Goal: Task Accomplishment & Management: Use online tool/utility

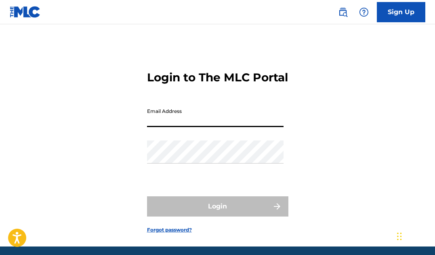
click at [152, 127] on input "Email Address" at bounding box center [215, 115] width 137 height 23
type input "[EMAIL_ADDRESS][DOMAIN_NAME]"
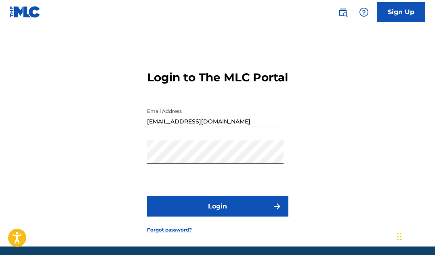
click at [213, 216] on button "Login" at bounding box center [217, 206] width 141 height 20
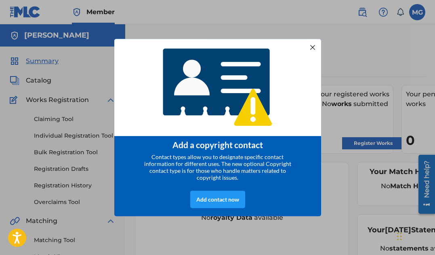
click at [313, 46] on div at bounding box center [312, 47] width 11 height 11
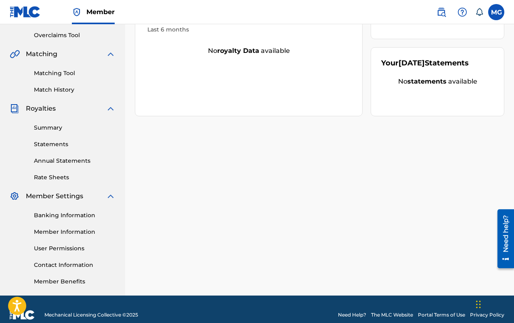
scroll to position [178, 0]
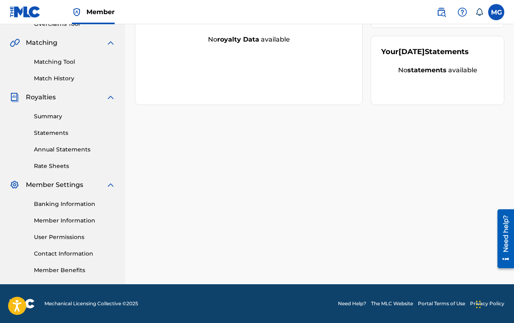
click at [77, 254] on link "Member Benefits" at bounding box center [75, 270] width 82 height 8
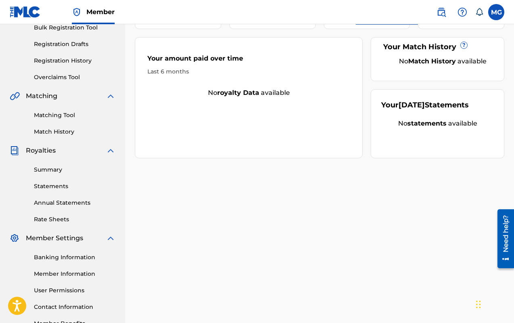
scroll to position [0, 0]
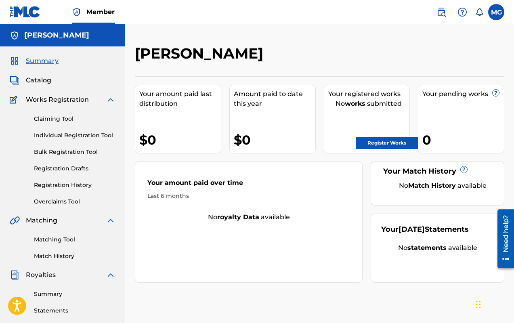
click at [84, 150] on link "Bulk Registration Tool" at bounding box center [75, 152] width 82 height 8
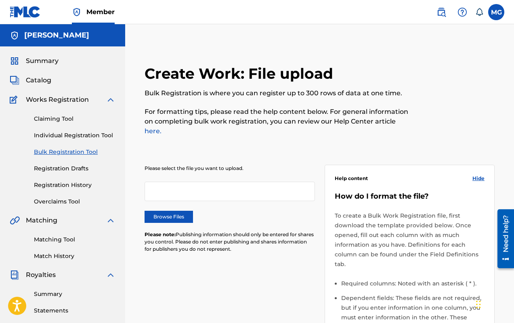
click at [179, 182] on div at bounding box center [230, 191] width 170 height 19
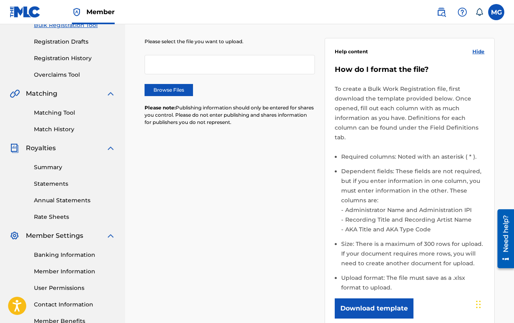
scroll to position [22, 0]
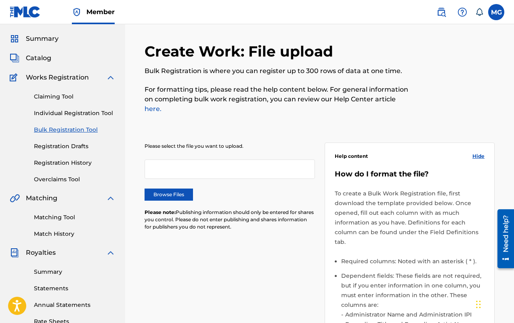
click at [185, 190] on label "Browse Files" at bounding box center [169, 195] width 48 height 12
click at [0, 0] on input "Browse Files" at bounding box center [0, 0] width 0 height 0
click at [76, 218] on link "Matching Tool" at bounding box center [75, 217] width 82 height 8
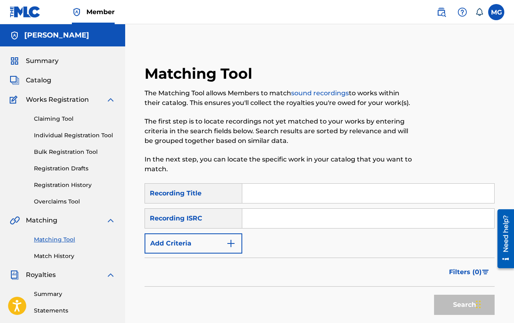
click at [270, 196] on input "Search Form" at bounding box center [368, 193] width 252 height 19
type input "Keep Pushing"
paste input "QZTBD2536376"
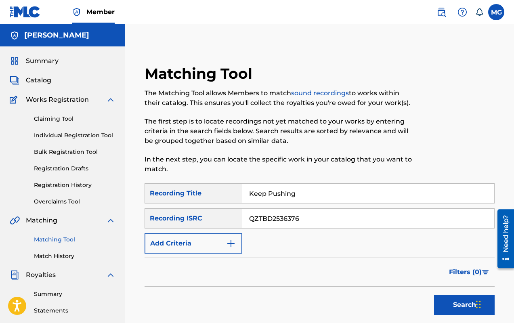
type input "QZTBD2536376"
click at [231, 246] on img "Search Form" at bounding box center [231, 244] width 10 height 10
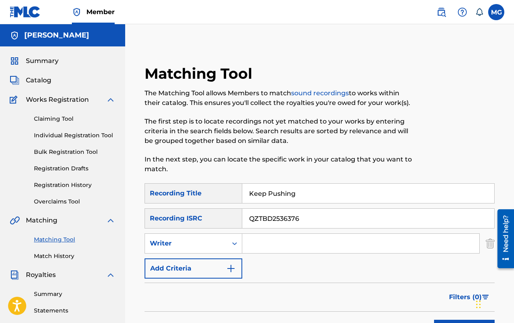
click at [261, 244] on input "Search Form" at bounding box center [360, 243] width 237 height 19
type input "[PERSON_NAME]"
click at [232, 254] on img "Search Form" at bounding box center [231, 269] width 10 height 10
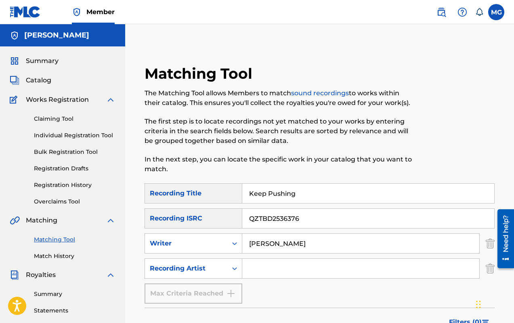
click at [276, 254] on input "Search Form" at bounding box center [360, 268] width 237 height 19
type input "Moeazy"
click at [276, 254] on div "SearchWithCriteriae148f2ab-2db5-4260-8c8b-3cc5965d372b Recording Title Keep Pus…" at bounding box center [320, 243] width 350 height 120
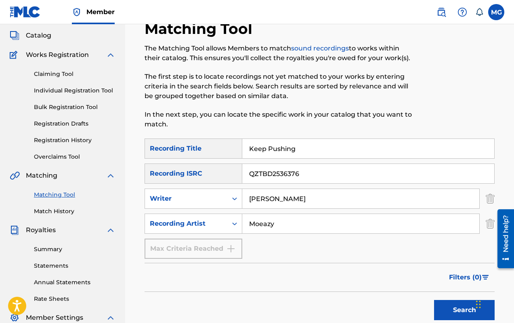
scroll to position [45, 0]
click at [235, 200] on icon "Search Form" at bounding box center [235, 198] width 8 height 8
click at [237, 226] on icon "Search Form" at bounding box center [235, 223] width 8 height 8
click at [236, 226] on icon "Search Form" at bounding box center [235, 223] width 8 height 8
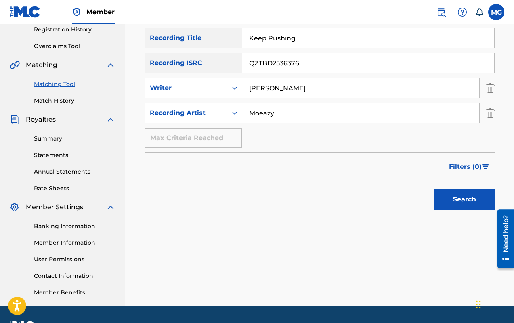
scroll to position [178, 0]
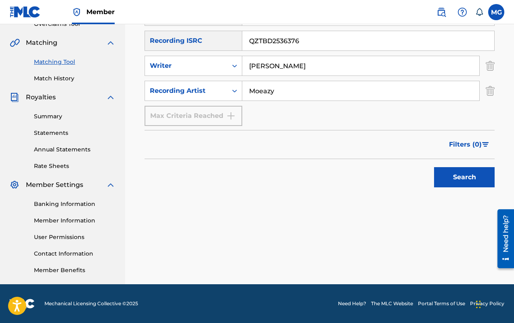
click at [435, 179] on button "Search" at bounding box center [464, 177] width 61 height 20
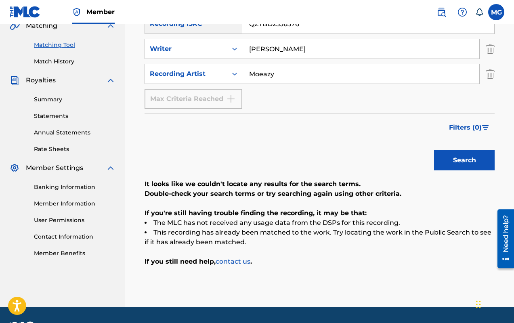
scroll to position [196, 0]
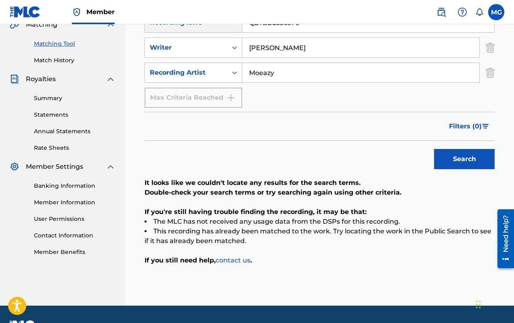
click at [63, 187] on link "Banking Information" at bounding box center [75, 186] width 82 height 8
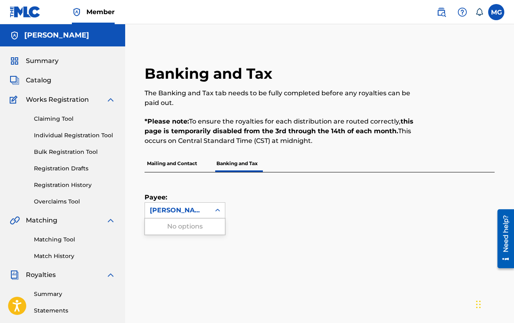
click at [178, 213] on div "[PERSON_NAME]" at bounding box center [178, 211] width 56 height 10
click at [313, 187] on div "Payee: [PERSON_NAME]" at bounding box center [310, 195] width 331 height 46
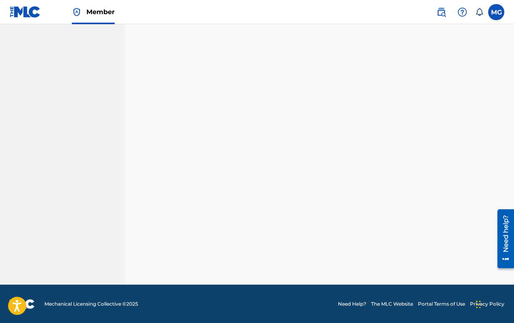
scroll to position [246, 0]
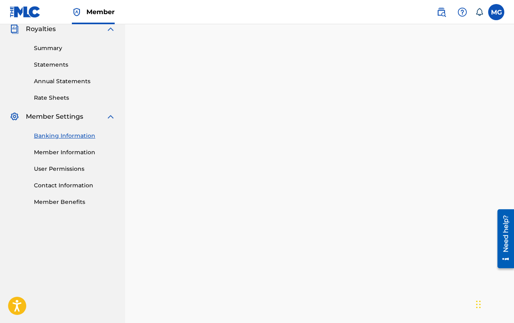
drag, startPoint x: 406, startPoint y: 281, endPoint x: 517, endPoint y: 142, distance: 178.0
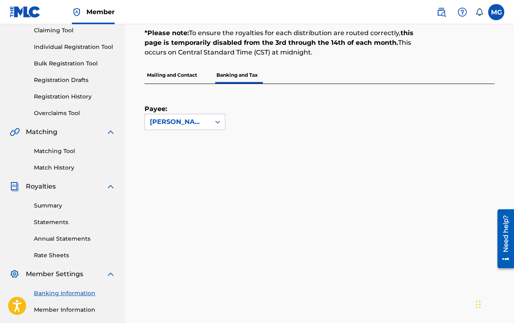
scroll to position [88, 0]
click at [216, 122] on icon at bounding box center [218, 122] width 8 height 8
click at [267, 113] on div "Payee: Use Up and Down to choose options, press Enter to select the currently f…" at bounding box center [310, 107] width 331 height 46
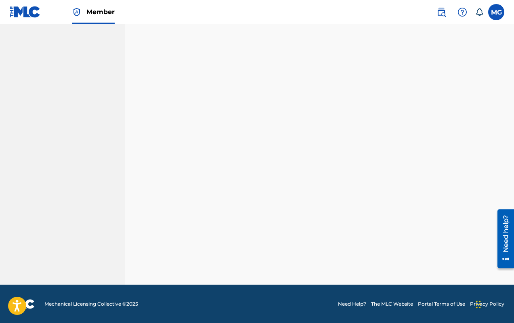
scroll to position [184, 0]
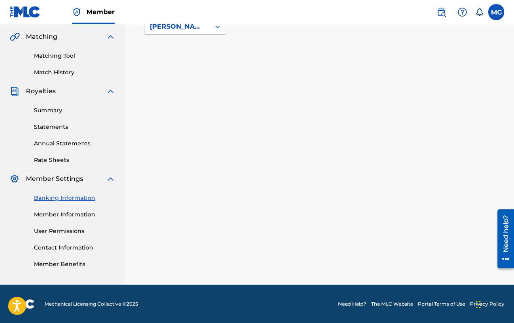
click at [78, 213] on link "Member Information" at bounding box center [75, 214] width 82 height 8
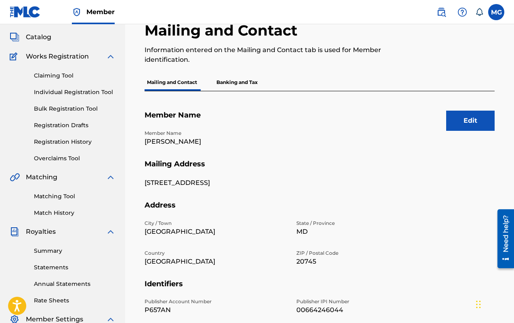
scroll to position [42, 0]
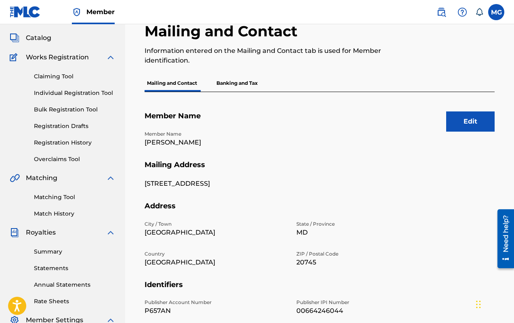
click at [221, 80] on p "Banking and Tax" at bounding box center [237, 83] width 46 height 17
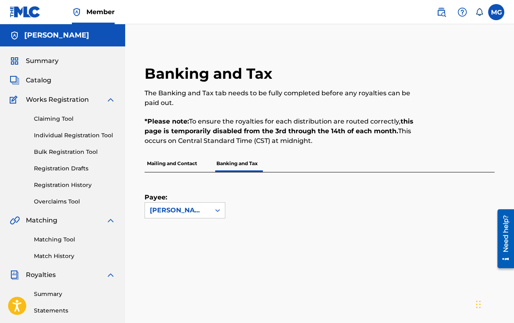
click at [58, 118] on link "Claiming Tool" at bounding box center [75, 119] width 82 height 8
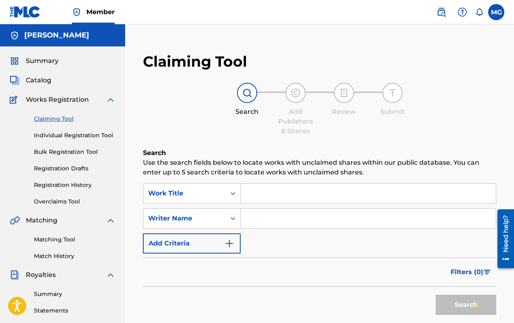
click at [270, 197] on input "Search Form" at bounding box center [368, 193] width 255 height 19
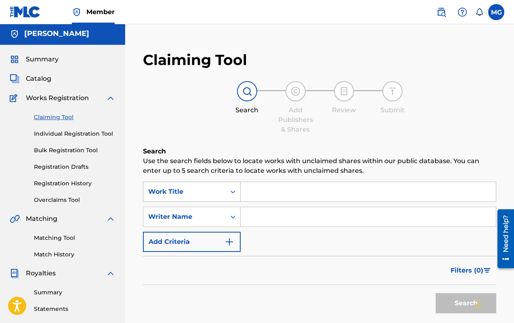
click at [235, 193] on icon "Search Form" at bounding box center [233, 192] width 8 height 8
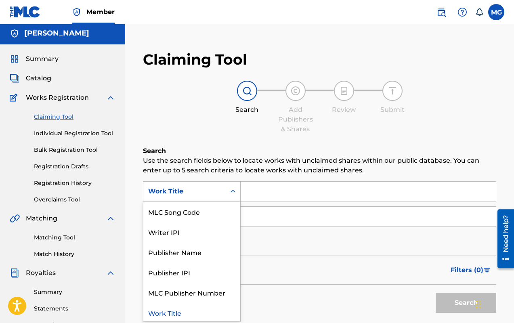
scroll to position [22, 0]
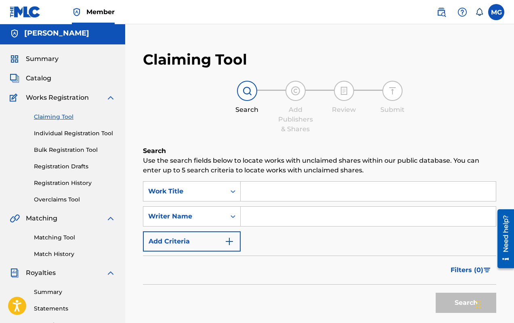
click at [262, 198] on input "Search Form" at bounding box center [368, 191] width 255 height 19
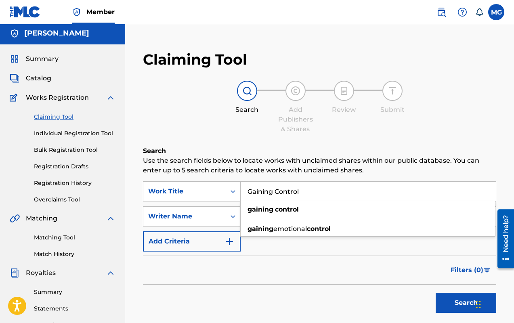
type input "Gaining Control"
click at [435, 254] on button "Search" at bounding box center [466, 303] width 61 height 20
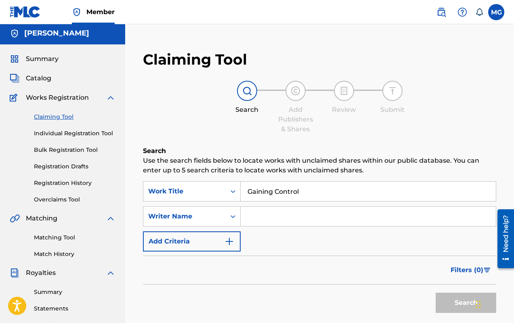
click at [284, 220] on input "Search Form" at bounding box center [368, 216] width 255 height 19
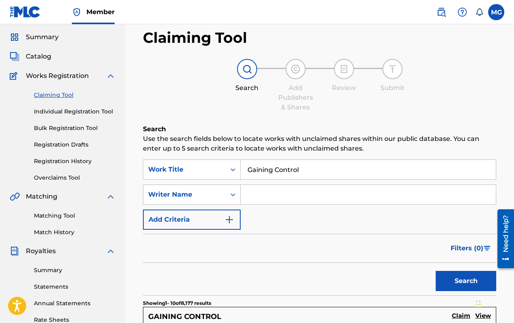
click at [233, 205] on div "Writer Name" at bounding box center [192, 195] width 98 height 20
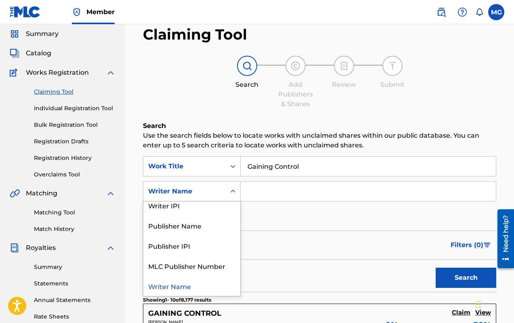
scroll to position [46, 0]
click at [189, 254] on div "Writer Name" at bounding box center [191, 287] width 97 height 20
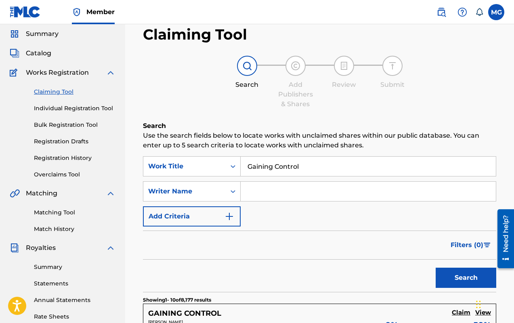
click at [294, 191] on input "Search Form" at bounding box center [368, 191] width 255 height 19
type input "[PERSON_NAME]"
click at [231, 219] on img "Search Form" at bounding box center [230, 217] width 10 height 10
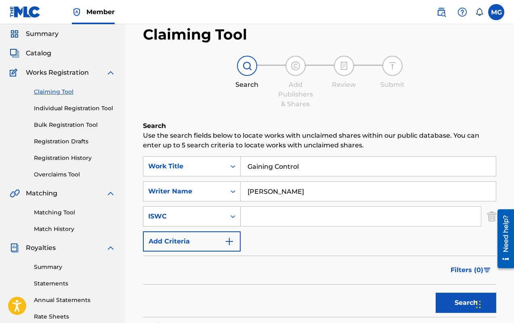
click at [231, 218] on div "ISWC" at bounding box center [192, 216] width 98 height 20
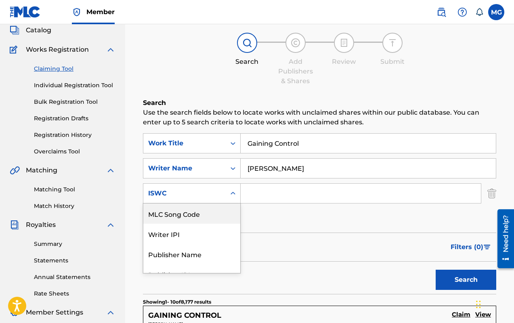
scroll to position [52, 0]
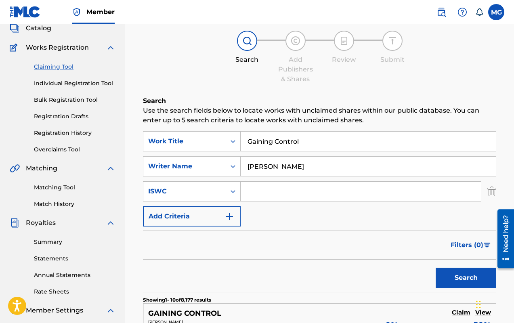
click at [258, 219] on div "SearchWithCriteriaabbf5837-ea2c-43b4-aa68-95e2610ab20e Work Title Gaining Contr…" at bounding box center [319, 178] width 353 height 95
click at [228, 217] on img "Search Form" at bounding box center [230, 217] width 10 height 10
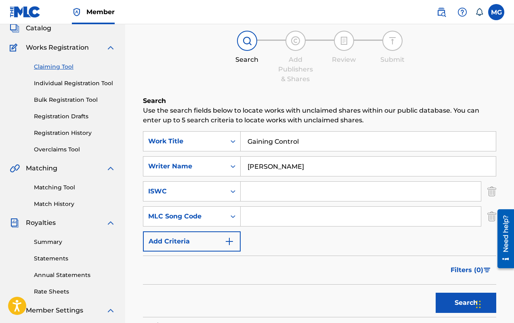
click at [251, 189] on input "Search Form" at bounding box center [361, 191] width 240 height 19
paste input "T9306650884"
type input "T9306650884"
click at [235, 218] on icon "Search Form" at bounding box center [233, 216] width 8 height 8
click at [236, 218] on icon "Search Form" at bounding box center [233, 216] width 8 height 8
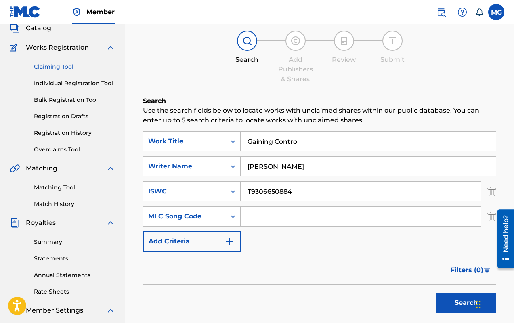
click at [234, 242] on img "Search Form" at bounding box center [230, 242] width 10 height 10
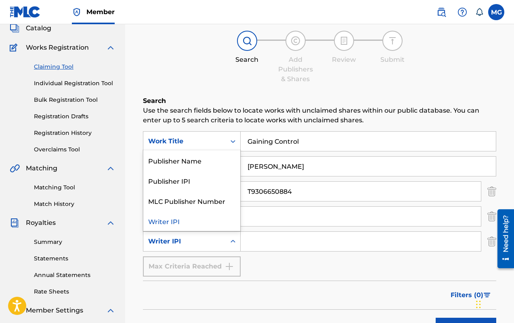
click at [234, 242] on icon "Search Form" at bounding box center [233, 242] width 8 height 8
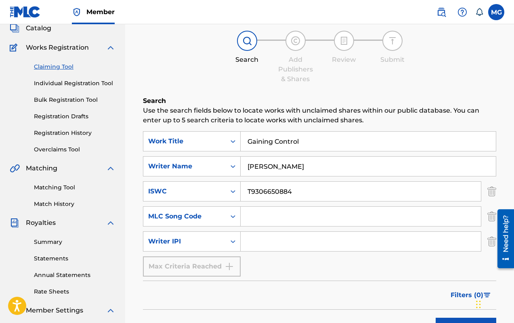
click at [260, 242] on input "Search Form" at bounding box center [361, 241] width 240 height 19
click at [259, 240] on input "Search Form" at bounding box center [361, 241] width 240 height 19
type input "664246044"
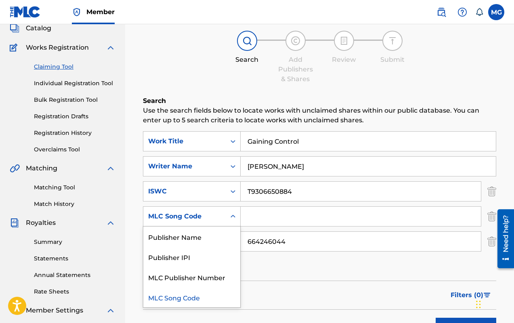
click at [236, 218] on icon "Search Form" at bounding box center [233, 216] width 8 height 8
click at [226, 244] on div "Publisher Name" at bounding box center [191, 237] width 97 height 20
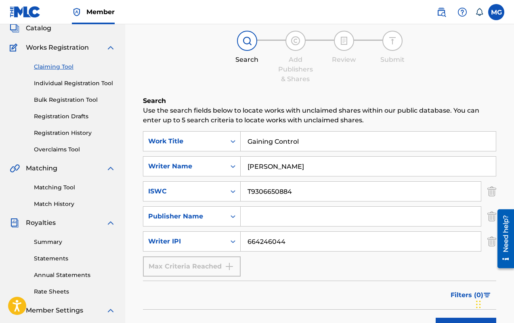
click at [271, 219] on input "Search Form" at bounding box center [361, 216] width 240 height 19
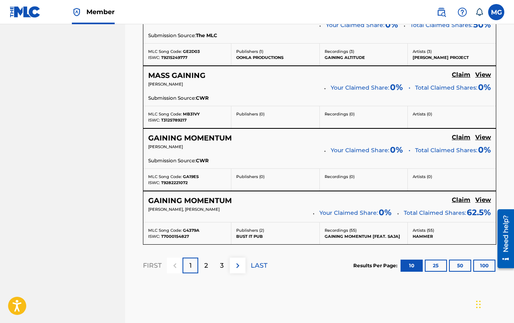
scroll to position [765, 0]
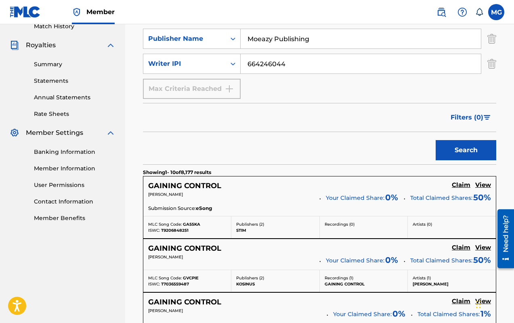
type input "Moeazy Publishing"
click at [435, 149] on button "Search" at bounding box center [466, 150] width 61 height 20
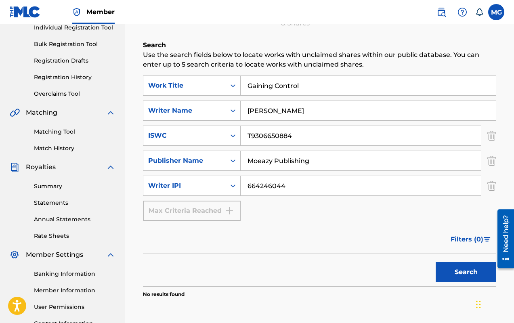
scroll to position [107, 0]
click at [435, 254] on button "Search" at bounding box center [466, 273] width 61 height 20
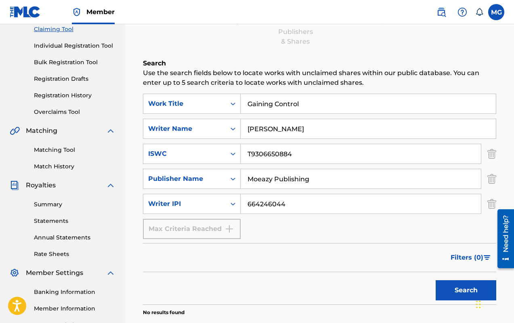
scroll to position [87, 0]
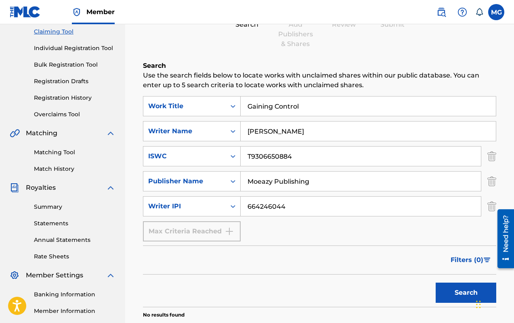
click at [329, 111] on input "Gaining Control" at bounding box center [368, 106] width 255 height 19
type input "gaining control"
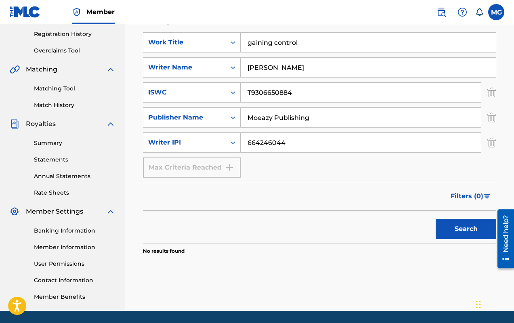
scroll to position [178, 0]
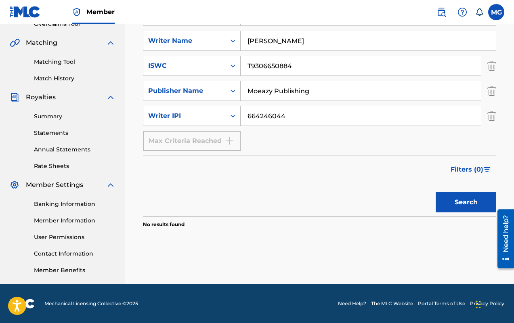
click at [435, 197] on button "Search" at bounding box center [466, 202] width 61 height 20
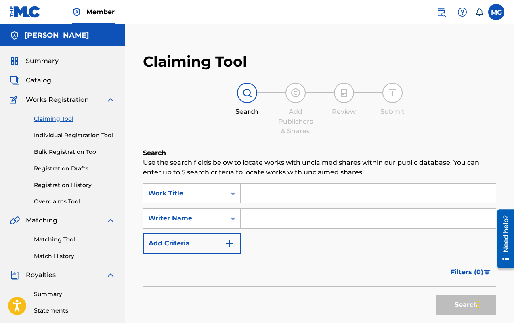
click at [310, 191] on input "Search Form" at bounding box center [368, 193] width 255 height 19
type input "gaining control"
click at [277, 221] on input "Search Form" at bounding box center [368, 218] width 255 height 19
click at [317, 214] on input "Search Form" at bounding box center [368, 218] width 255 height 19
click at [435, 254] on button "Search" at bounding box center [466, 305] width 61 height 20
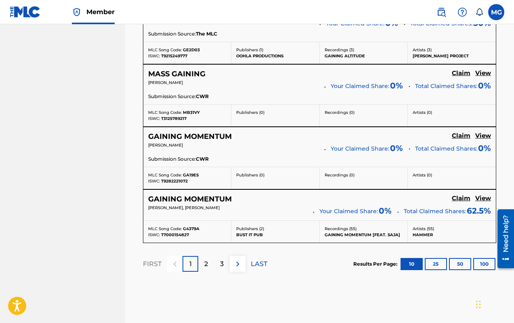
scroll to position [677, 0]
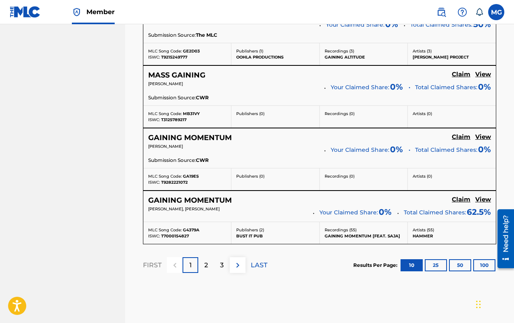
click at [241, 254] on img at bounding box center [238, 266] width 10 height 10
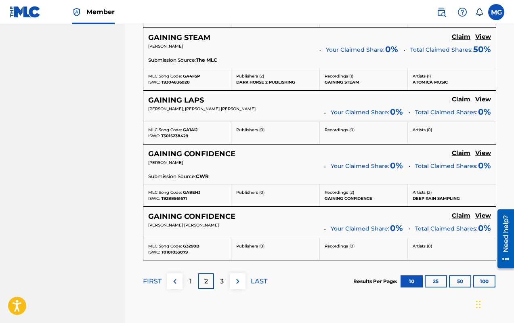
scroll to position [669, 0]
click at [243, 254] on button at bounding box center [238, 282] width 16 height 16
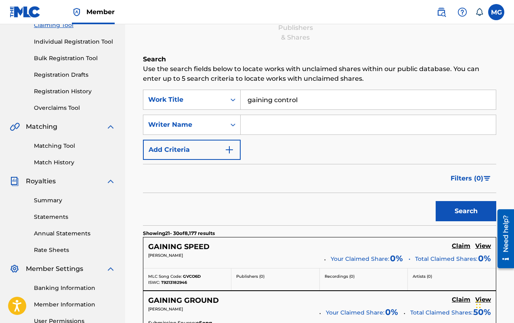
scroll to position [93, 0]
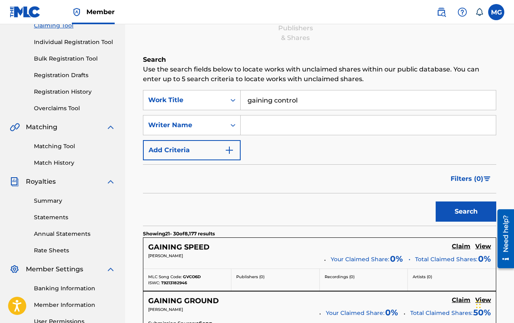
click at [327, 123] on input "Search Form" at bounding box center [368, 125] width 255 height 19
type input "[PERSON_NAME]"
click at [229, 150] on img "Search Form" at bounding box center [230, 150] width 10 height 10
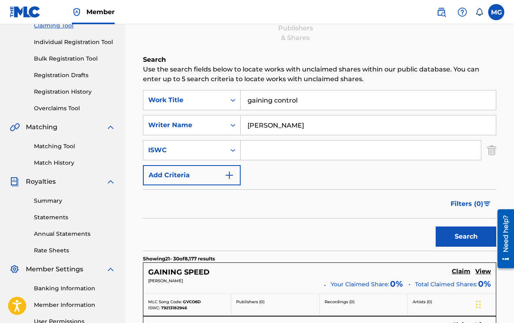
click at [267, 154] on input "Search Form" at bounding box center [361, 150] width 240 height 19
paste input "T9306650884"
type input "T9306650884"
click at [435, 233] on button "Search" at bounding box center [466, 237] width 61 height 20
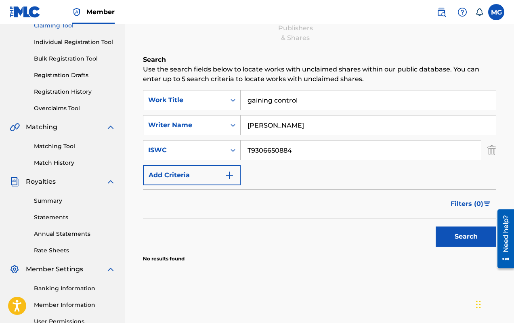
click at [435, 234] on button "Search" at bounding box center [466, 237] width 61 height 20
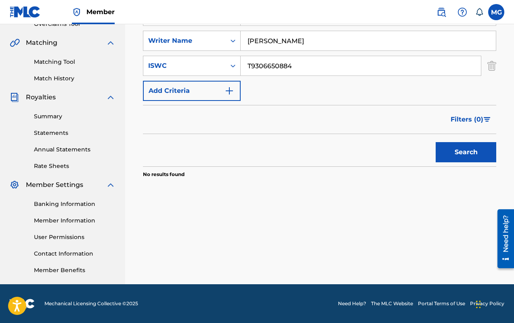
scroll to position [0, 0]
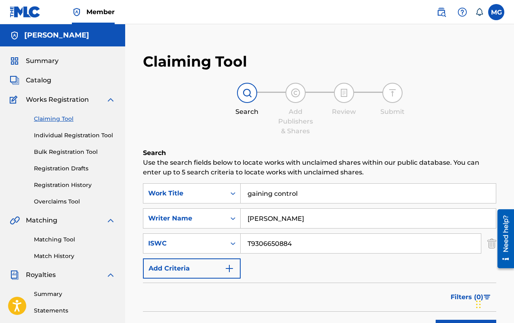
click at [69, 135] on link "Individual Registration Tool" at bounding box center [75, 135] width 82 height 8
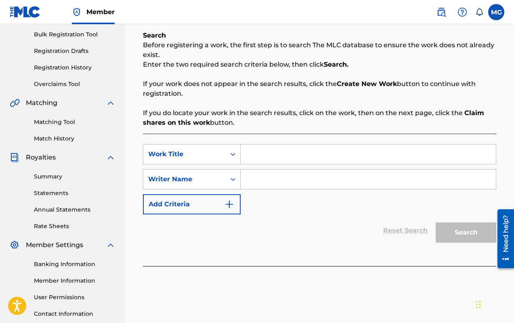
scroll to position [72, 0]
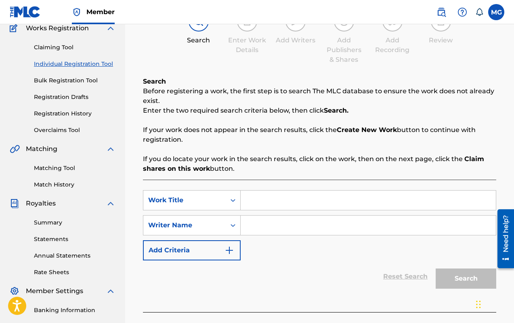
click at [276, 203] on input "Search Form" at bounding box center [368, 200] width 255 height 19
type input "Gaining Control"
click at [272, 225] on input "Search Form" at bounding box center [368, 225] width 255 height 19
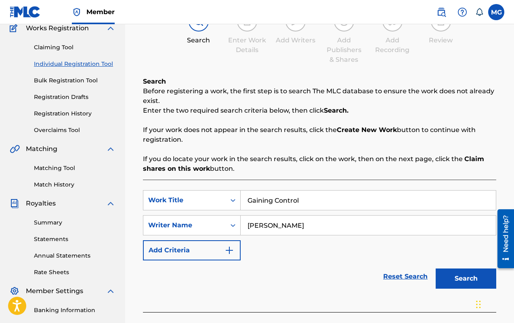
click at [435, 254] on button "Search" at bounding box center [466, 279] width 61 height 20
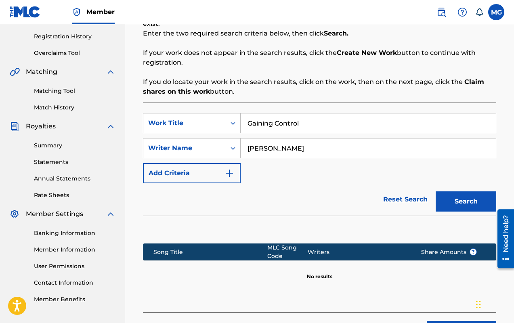
scroll to position [214, 0]
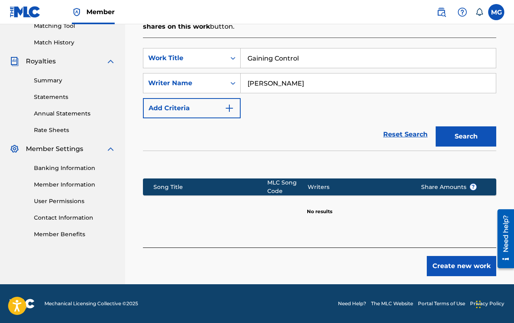
click at [327, 88] on input "[PERSON_NAME]" at bounding box center [368, 83] width 255 height 19
type input "Moeazy"
click at [435, 126] on button "Search" at bounding box center [466, 136] width 61 height 20
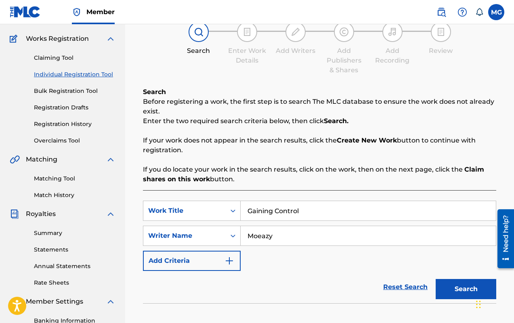
scroll to position [60, 0]
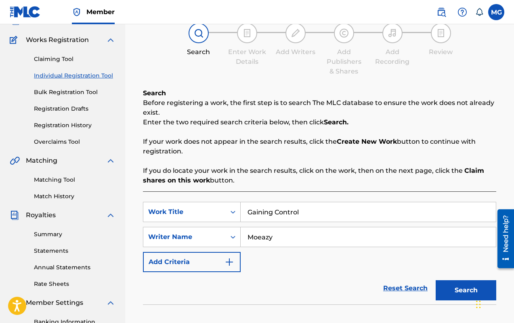
click at [69, 183] on link "Matching Tool" at bounding box center [75, 180] width 82 height 8
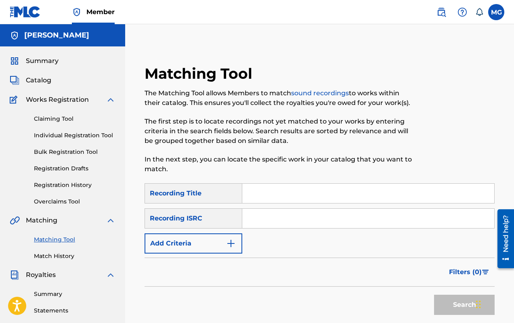
click at [262, 200] on input "Search Form" at bounding box center [368, 193] width 252 height 19
type input "M"
type input "Gaining Control"
click at [260, 217] on input "Search Form" at bounding box center [368, 218] width 252 height 19
paste input "QZHNC1948072"
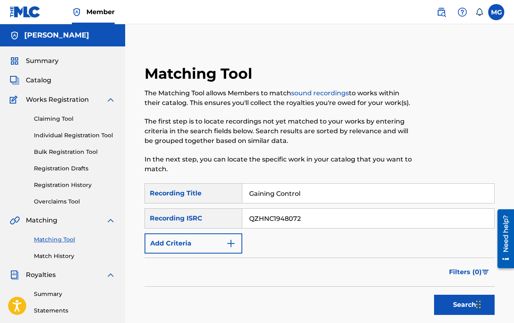
type input "QZHNC1948072"
click at [435, 254] on button "Search" at bounding box center [464, 305] width 61 height 20
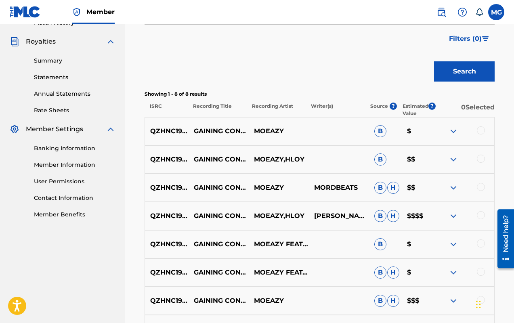
scroll to position [231, 0]
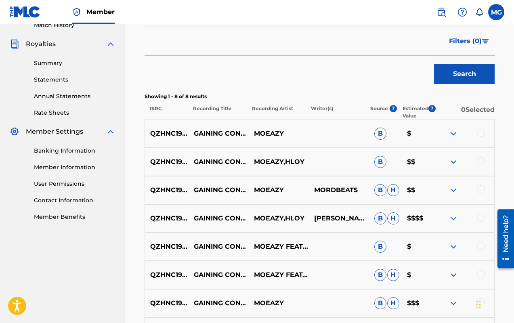
click at [435, 218] on img at bounding box center [454, 219] width 10 height 10
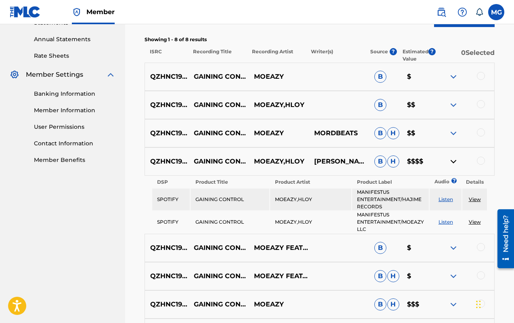
scroll to position [289, 0]
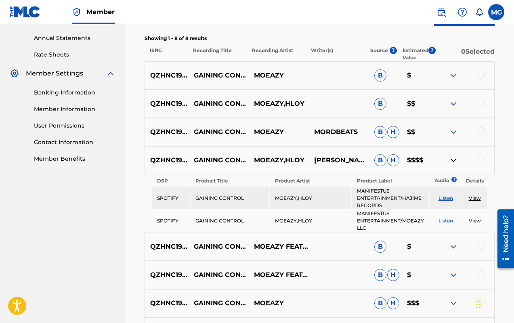
click at [435, 132] on img at bounding box center [454, 132] width 10 height 10
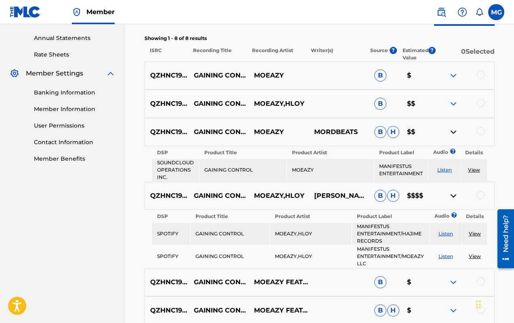
click at [435, 101] on img at bounding box center [454, 104] width 10 height 10
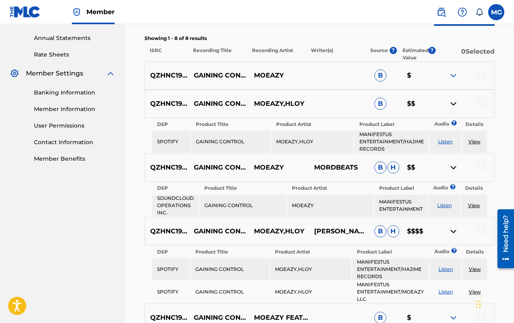
click at [435, 77] on img at bounding box center [454, 76] width 10 height 10
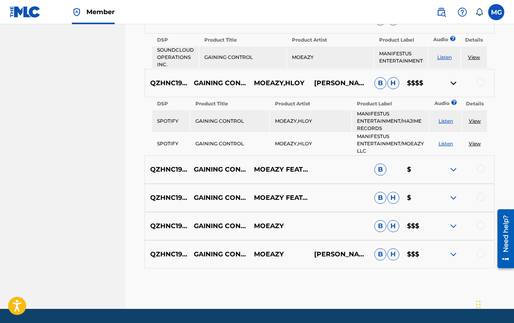
scroll to position [544, 0]
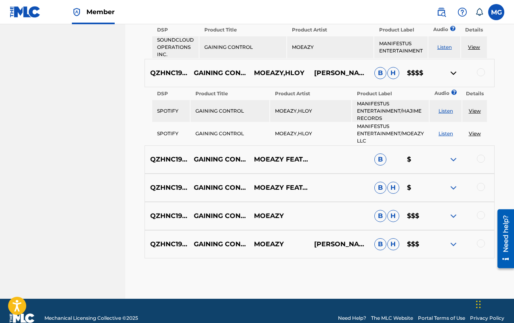
click at [435, 157] on img at bounding box center [454, 160] width 10 height 10
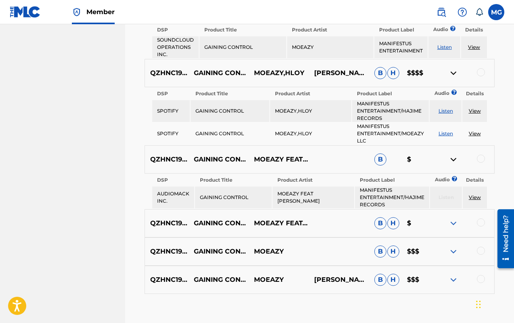
click at [435, 222] on img at bounding box center [454, 224] width 10 height 10
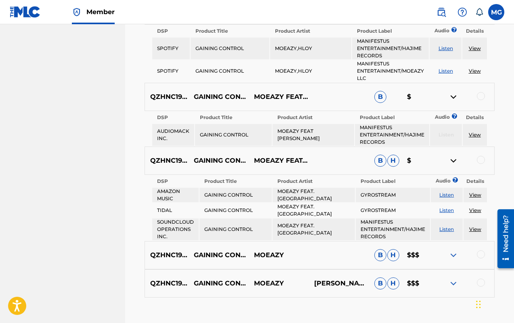
scroll to position [607, 0]
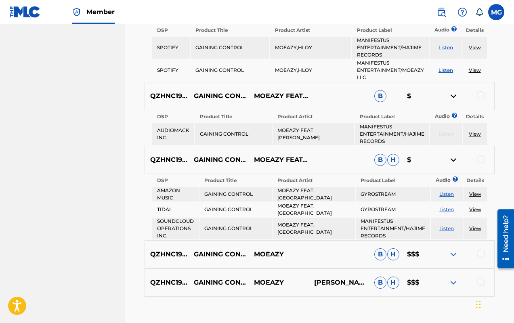
click at [435, 253] on img at bounding box center [454, 255] width 10 height 10
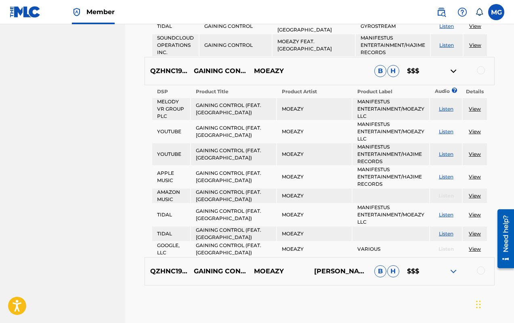
scroll to position [814, 0]
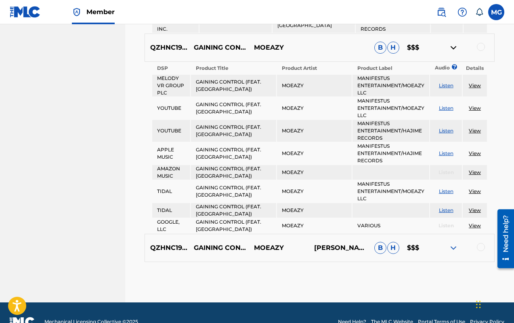
click at [435, 245] on img at bounding box center [454, 248] width 10 height 10
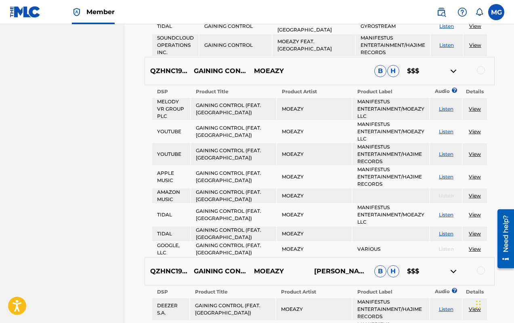
scroll to position [790, 0]
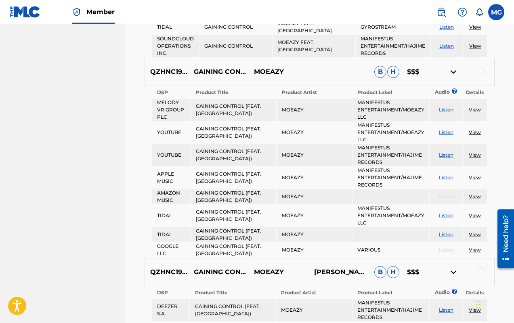
click at [435, 254] on img at bounding box center [454, 272] width 10 height 10
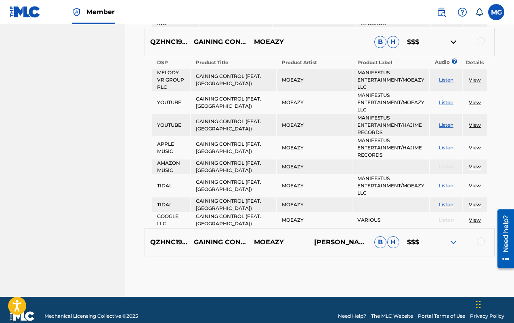
scroll to position [829, 0]
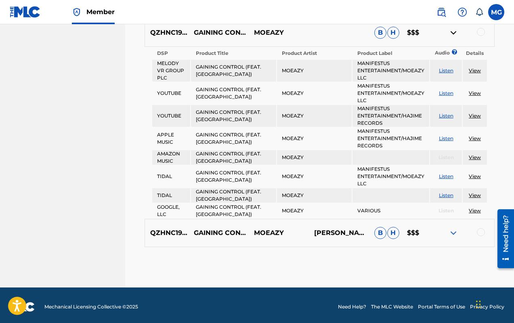
click at [435, 230] on img at bounding box center [454, 233] width 10 height 10
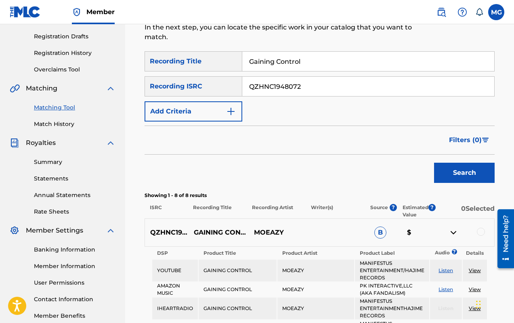
scroll to position [141, 0]
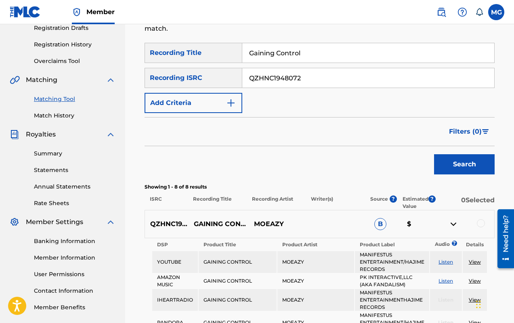
click at [435, 222] on div at bounding box center [481, 223] width 8 height 8
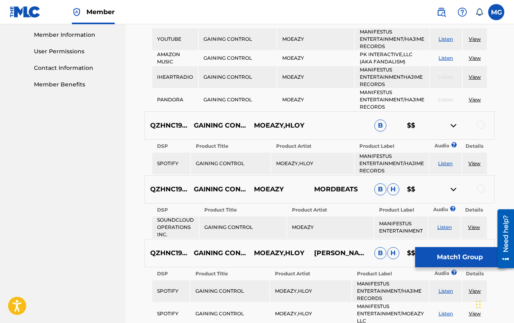
scroll to position [341, 0]
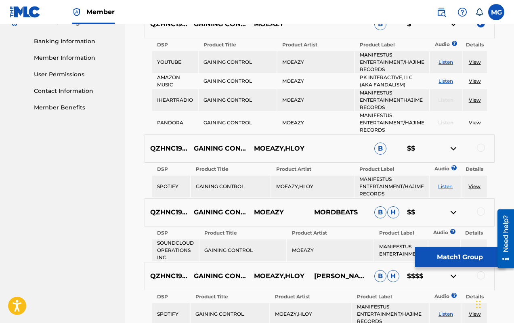
click at [435, 149] on div at bounding box center [481, 148] width 8 height 8
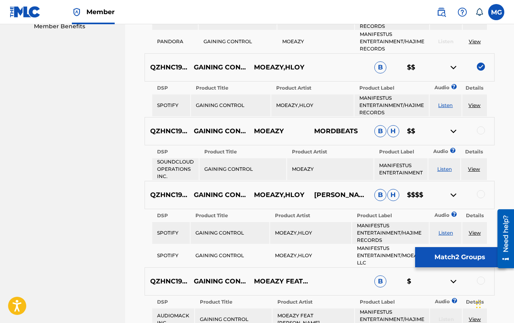
scroll to position [423, 0]
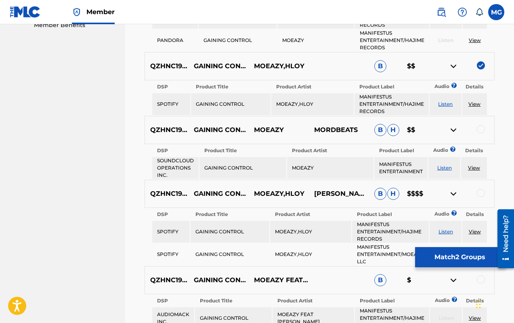
click at [435, 194] on div at bounding box center [481, 193] width 8 height 8
click at [435, 132] on div at bounding box center [481, 129] width 8 height 8
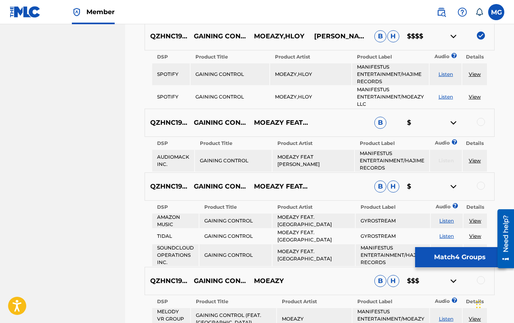
scroll to position [597, 0]
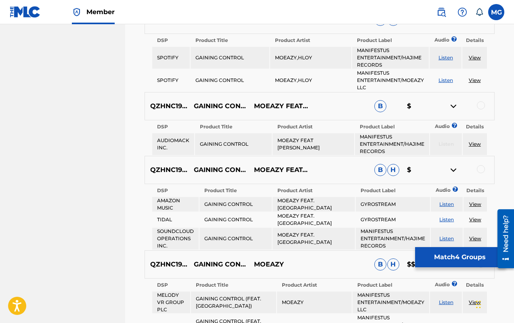
click at [435, 109] on div at bounding box center [481, 105] width 8 height 8
click at [435, 168] on div at bounding box center [481, 169] width 8 height 8
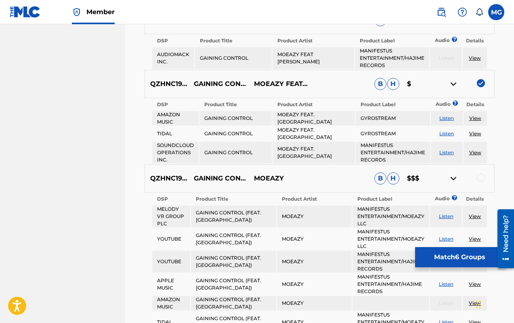
scroll to position [748, 0]
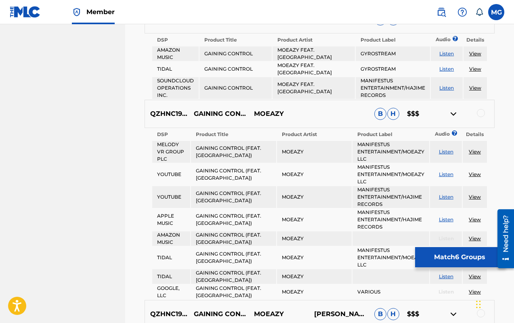
click at [435, 110] on div at bounding box center [481, 113] width 8 height 8
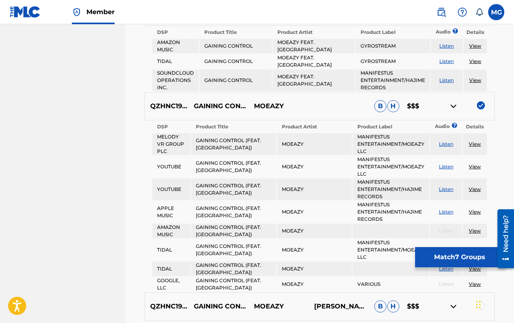
scroll to position [862, 0]
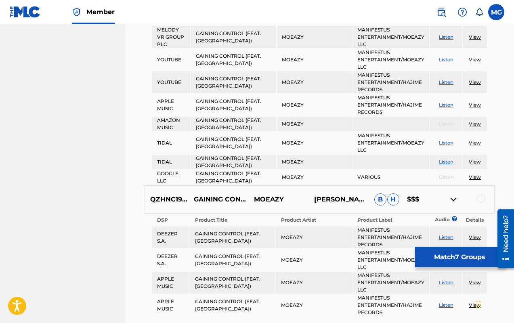
click at [435, 199] on div at bounding box center [464, 200] width 60 height 10
click at [435, 197] on div at bounding box center [481, 199] width 8 height 8
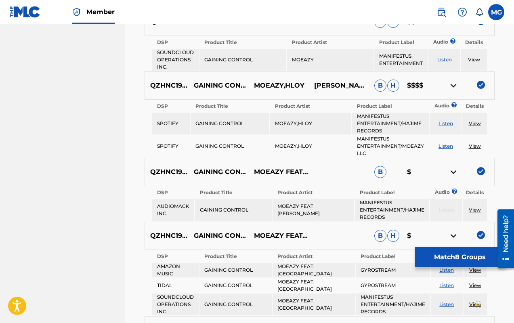
scroll to position [932, 0]
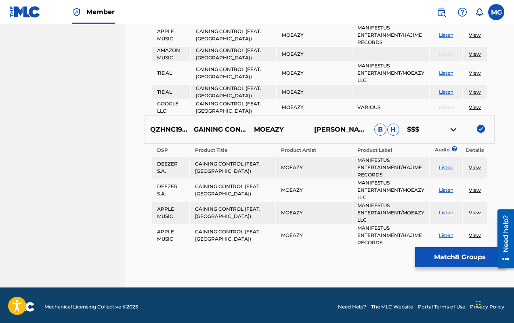
click at [435, 254] on button "Match 8 Groups" at bounding box center [459, 257] width 89 height 20
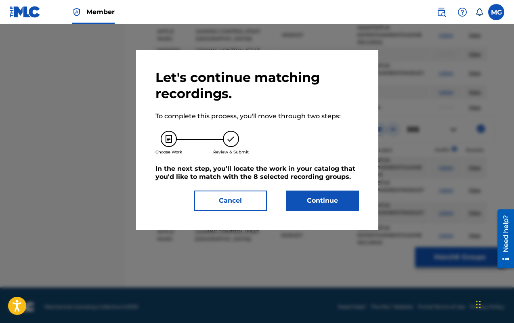
click at [328, 203] on button "Continue" at bounding box center [322, 201] width 73 height 20
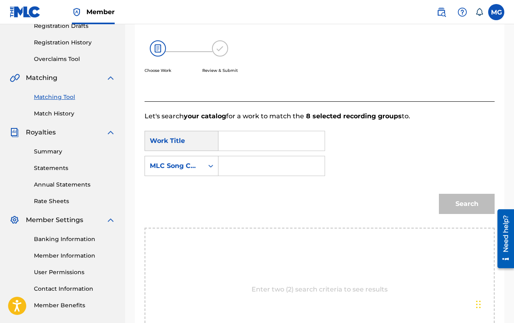
scroll to position [157, 0]
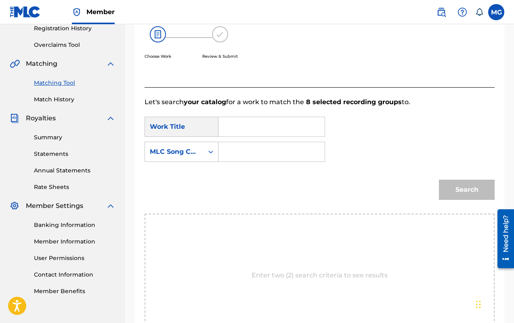
click at [258, 124] on input "Search Form" at bounding box center [271, 126] width 93 height 19
type input "Gaining Control"
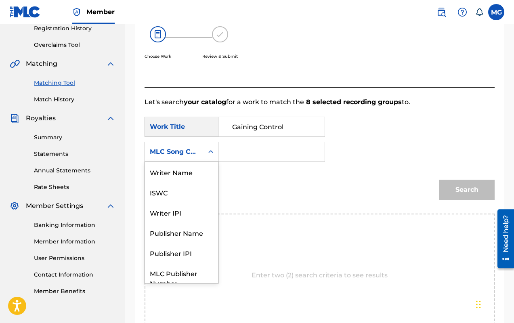
click at [214, 151] on icon "Search Form" at bounding box center [211, 152] width 8 height 8
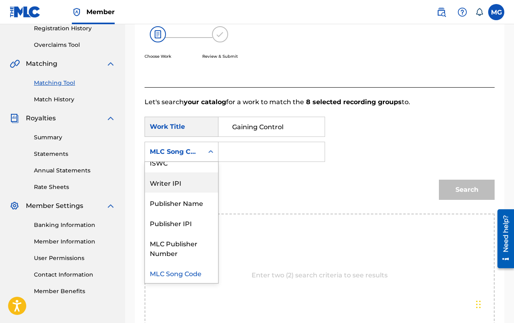
click at [193, 183] on div "Writer IPI" at bounding box center [181, 182] width 73 height 20
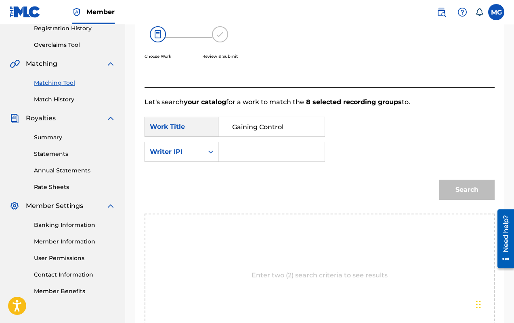
click at [242, 149] on input "Search Form" at bounding box center [271, 151] width 93 height 19
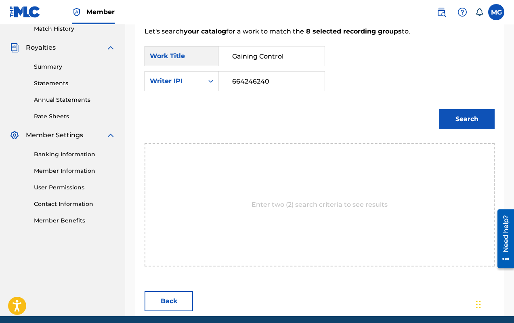
scroll to position [259, 0]
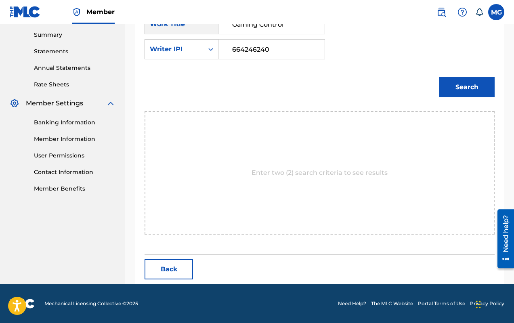
type input "664246240"
click at [435, 90] on button "Search" at bounding box center [467, 87] width 56 height 20
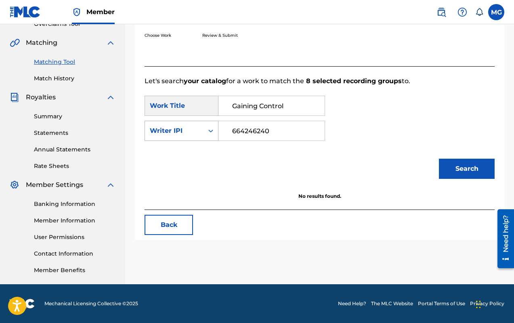
click at [204, 135] on div "Search Form" at bounding box center [211, 131] width 15 height 15
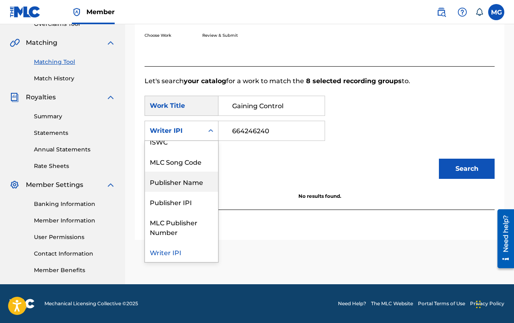
scroll to position [0, 0]
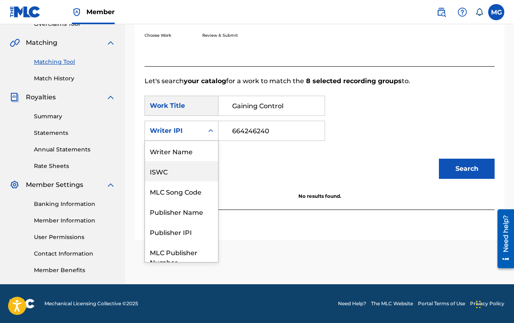
click at [197, 172] on div "ISWC" at bounding box center [181, 171] width 73 height 20
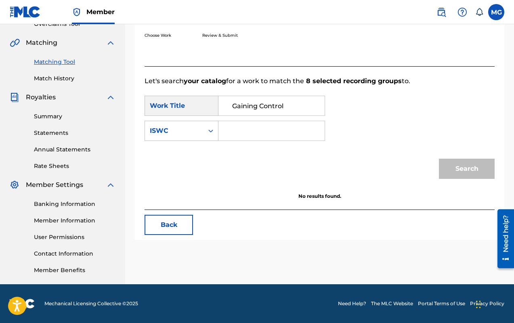
click at [245, 134] on input "Search Form" at bounding box center [271, 130] width 93 height 19
paste input "T9306650884"
type input "T9306650884"
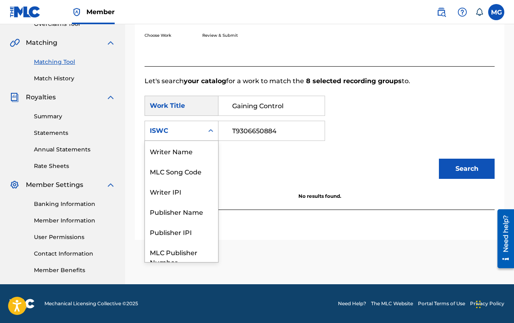
click at [210, 132] on icon "Search Form" at bounding box center [211, 131] width 8 height 8
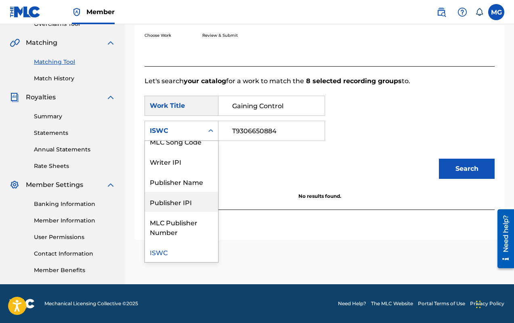
click at [286, 189] on div "Search" at bounding box center [320, 172] width 350 height 42
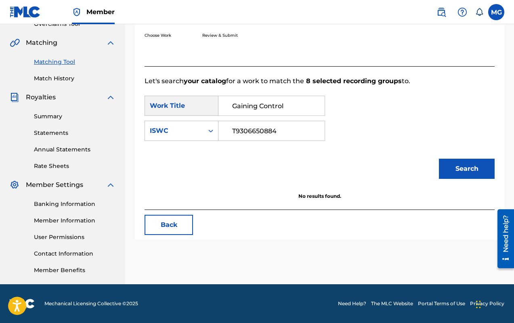
click at [435, 166] on button "Search" at bounding box center [467, 169] width 56 height 20
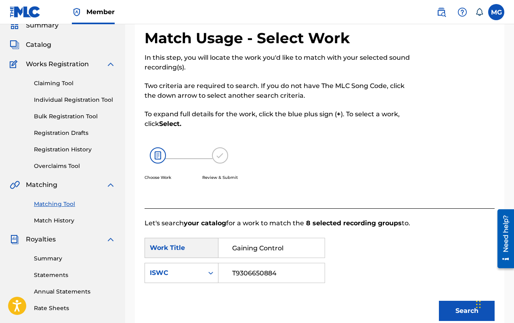
scroll to position [36, 0]
click at [281, 254] on input "Gaining Control" at bounding box center [271, 247] width 93 height 19
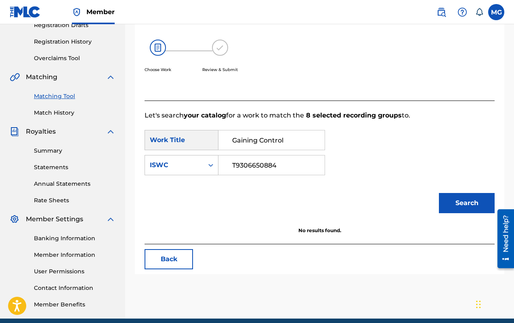
scroll to position [178, 0]
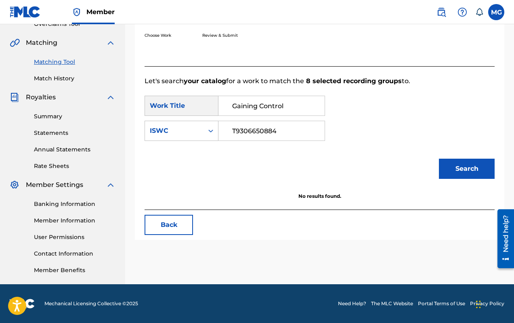
click at [435, 159] on button "Search" at bounding box center [467, 169] width 56 height 20
click at [206, 130] on div "Search Form" at bounding box center [211, 131] width 15 height 15
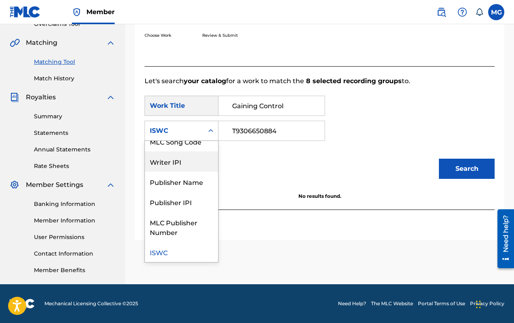
scroll to position [0, 0]
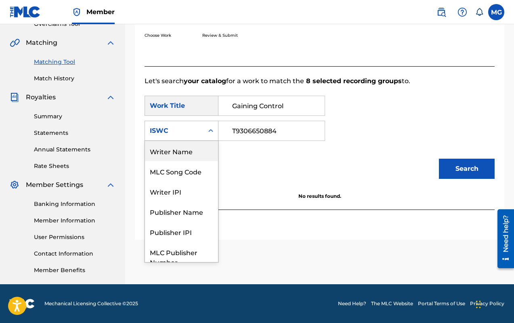
click at [191, 151] on div "Writer Name" at bounding box center [181, 151] width 73 height 20
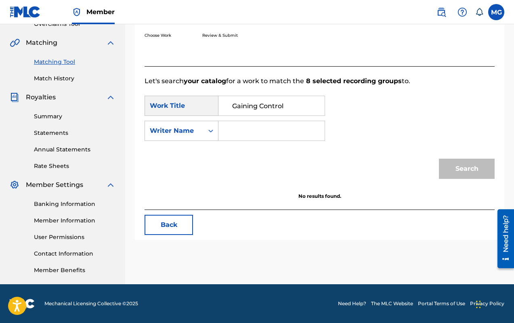
click at [276, 129] on input "Search Form" at bounding box center [271, 130] width 93 height 19
type input "[PERSON_NAME]"
click at [435, 178] on button "Search" at bounding box center [467, 169] width 56 height 20
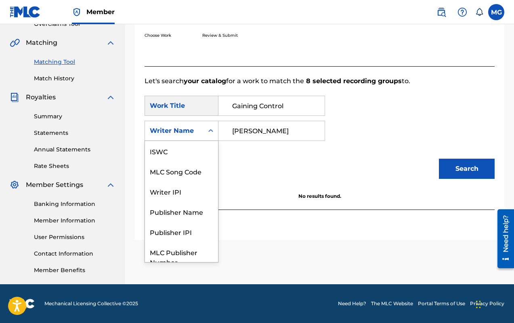
click at [211, 133] on icon "Search Form" at bounding box center [211, 131] width 8 height 8
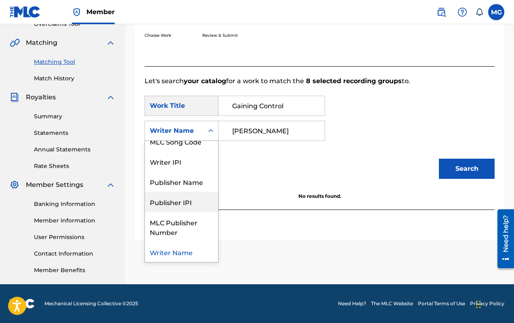
scroll to position [24, 0]
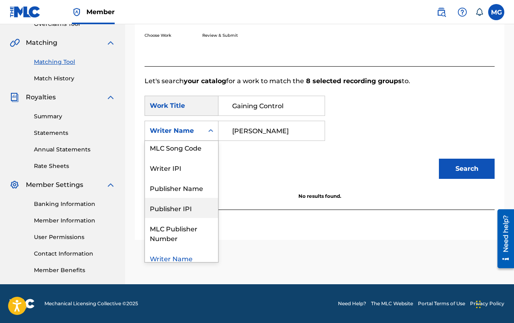
click at [188, 206] on div "Publisher IPI" at bounding box center [181, 208] width 73 height 20
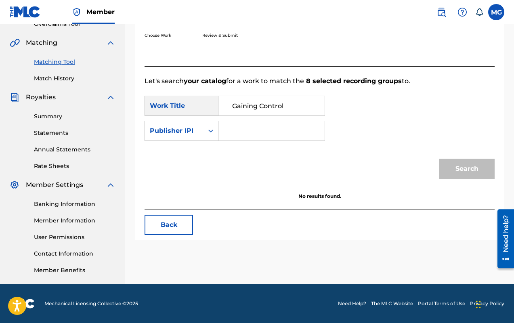
click at [258, 133] on input "Search Form" at bounding box center [271, 130] width 93 height 19
type input "5812603"
click at [435, 159] on button "Search" at bounding box center [467, 169] width 56 height 20
click at [435, 175] on button "Search" at bounding box center [467, 169] width 56 height 20
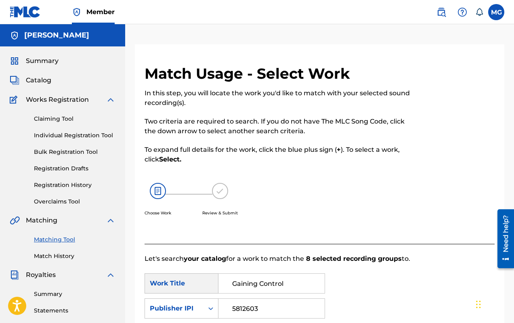
scroll to position [17, 0]
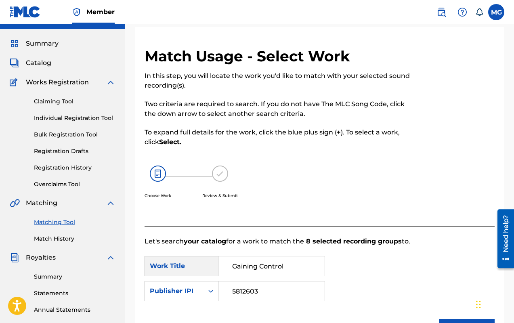
click at [223, 172] on img at bounding box center [220, 174] width 16 height 16
click at [204, 254] on div "Work Title" at bounding box center [182, 266] width 74 height 20
click at [286, 254] on input "Gaining Control" at bounding box center [271, 266] width 93 height 19
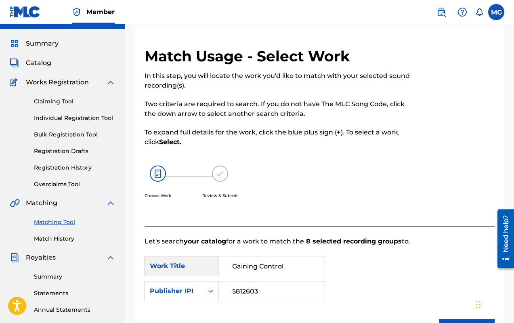
click at [283, 254] on input "5812603" at bounding box center [271, 291] width 93 height 19
click at [211, 254] on icon "Search Form" at bounding box center [211, 291] width 8 height 8
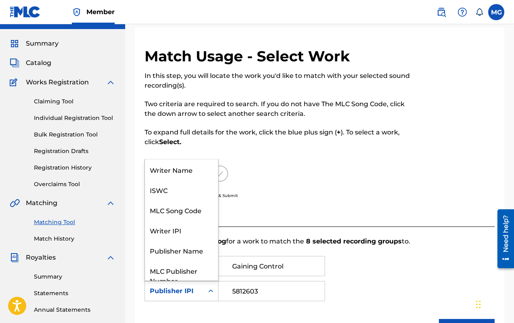
scroll to position [30, 0]
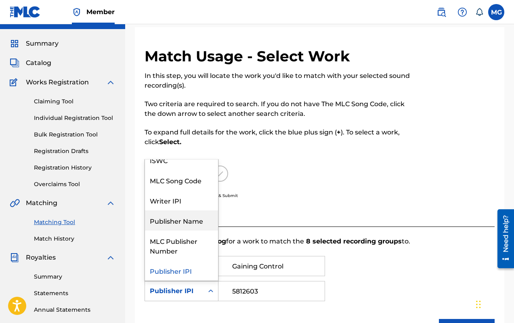
click at [187, 227] on div "Publisher Name" at bounding box center [181, 220] width 73 height 20
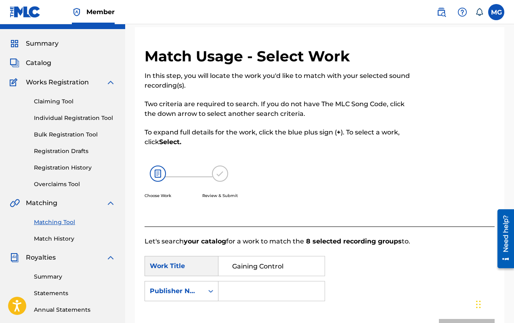
click at [280, 254] on input "Search Form" at bounding box center [271, 291] width 93 height 19
type input "Moeazy Publishing"
click at [435, 254] on button "Search" at bounding box center [467, 329] width 56 height 20
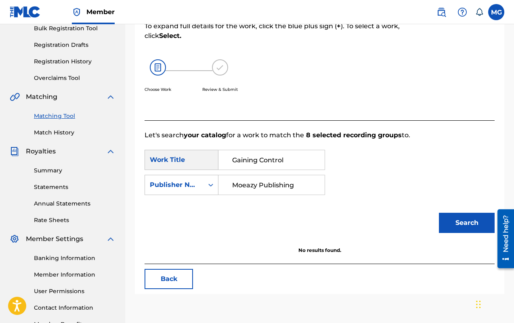
scroll to position [178, 0]
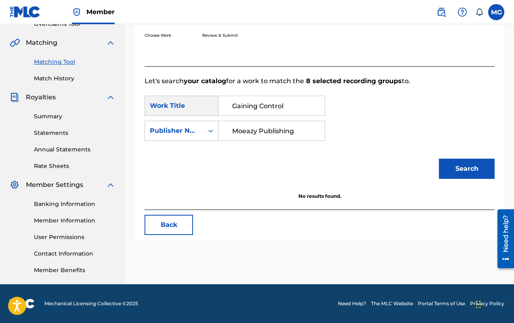
click at [435, 180] on div "Search" at bounding box center [465, 167] width 60 height 32
click at [435, 173] on button "Search" at bounding box center [467, 169] width 56 height 20
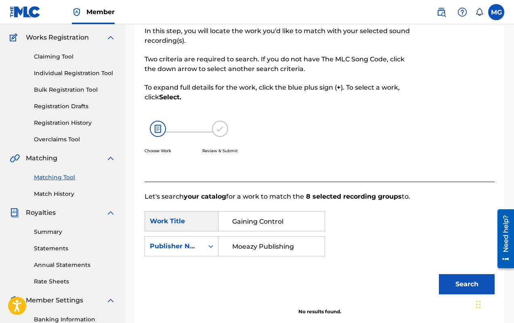
scroll to position [79, 0]
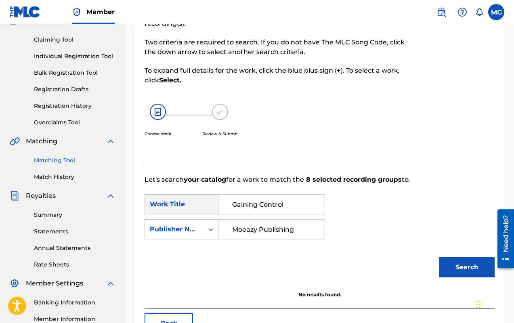
click at [187, 209] on div "Work Title" at bounding box center [182, 204] width 74 height 20
click at [177, 204] on div "Work Title" at bounding box center [182, 204] width 74 height 20
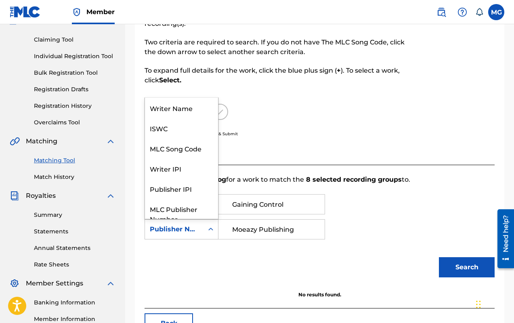
click at [208, 233] on icon "Search Form" at bounding box center [211, 229] width 8 height 8
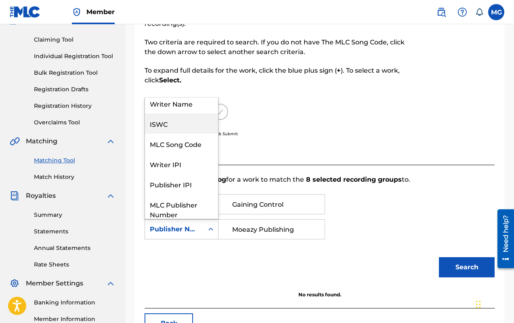
scroll to position [0, 0]
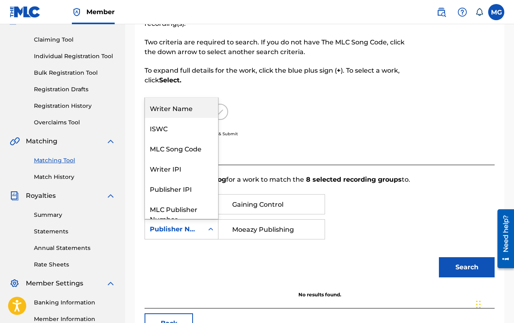
click at [370, 124] on div "Choose Work Review & Submit" at bounding box center [280, 124] width 270 height 61
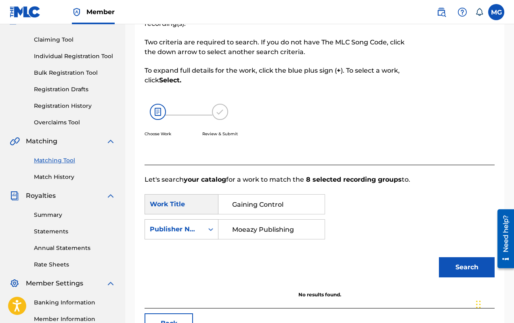
click at [185, 254] on button "Back" at bounding box center [169, 323] width 48 height 20
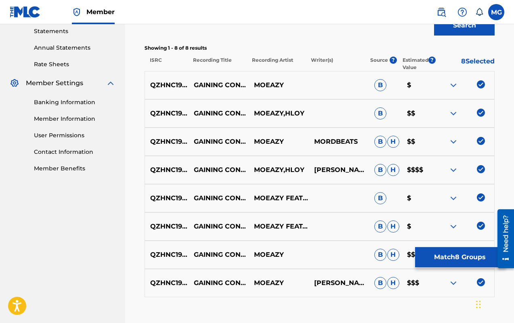
scroll to position [282, 0]
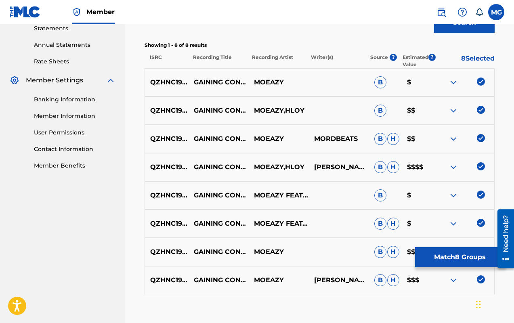
click at [435, 82] on img at bounding box center [454, 83] width 10 height 10
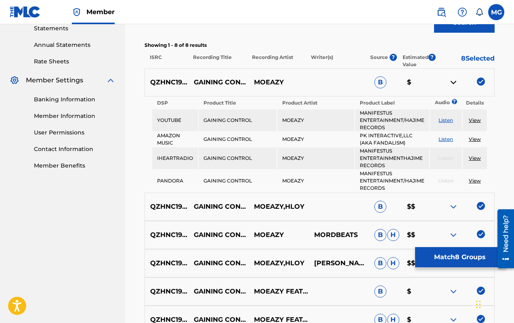
click at [435, 119] on link "View" at bounding box center [475, 120] width 12 height 6
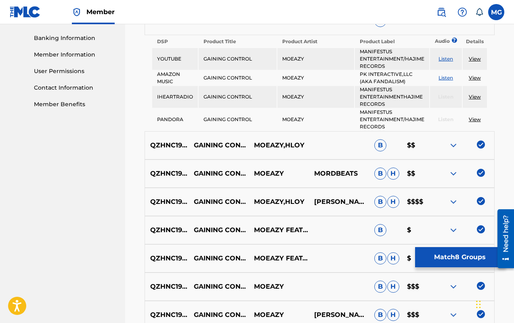
scroll to position [345, 0]
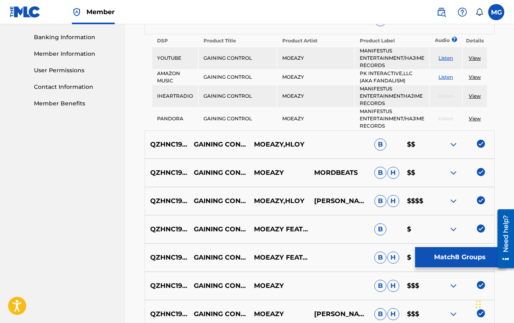
click at [435, 143] on img at bounding box center [454, 145] width 10 height 10
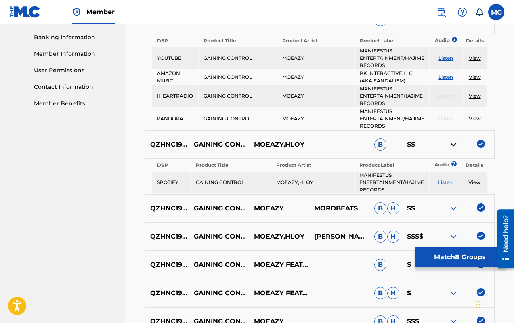
scroll to position [353, 0]
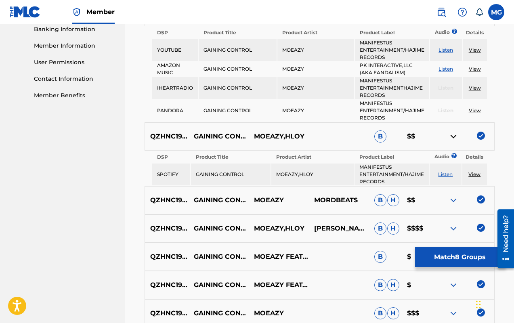
click at [435, 201] on img at bounding box center [454, 201] width 10 height 10
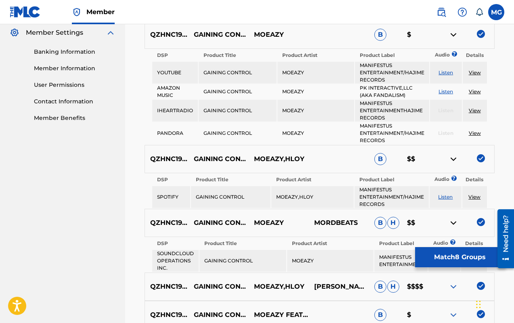
scroll to position [311, 0]
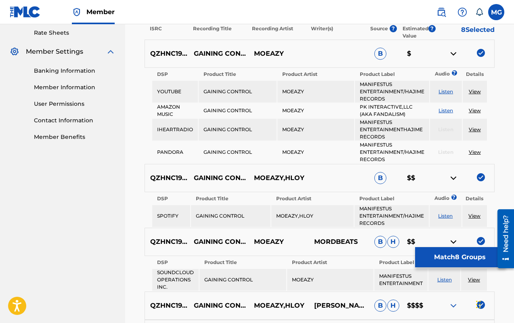
click at [435, 254] on button "Match 8 Groups" at bounding box center [459, 257] width 89 height 20
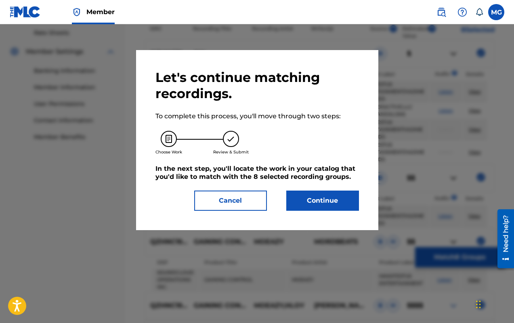
click at [236, 202] on button "Cancel" at bounding box center [230, 201] width 73 height 20
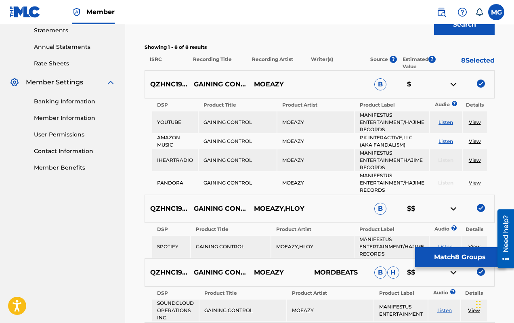
scroll to position [276, 0]
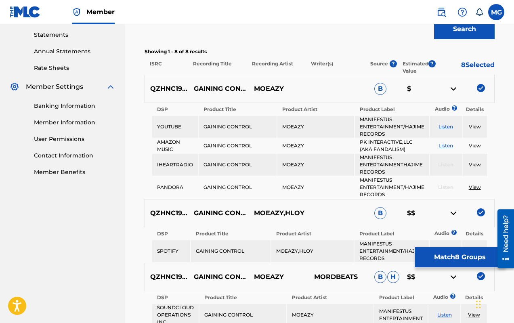
click at [435, 95] on div "QZHNC1948072 GAINING CONTROL MOEAZY B $" at bounding box center [320, 89] width 350 height 28
click at [435, 86] on img at bounding box center [454, 89] width 10 height 10
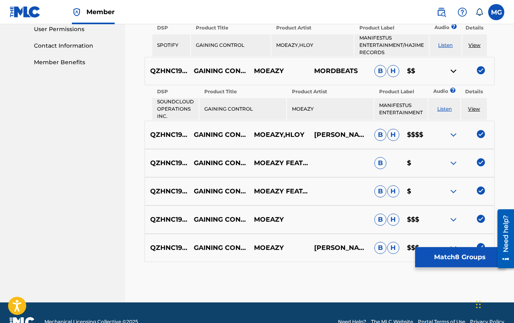
scroll to position [402, 0]
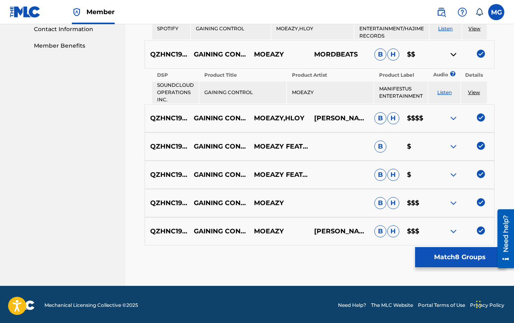
click at [435, 120] on img at bounding box center [454, 119] width 10 height 10
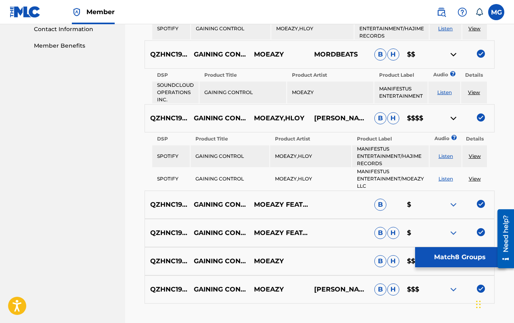
click at [435, 120] on img at bounding box center [454, 119] width 10 height 10
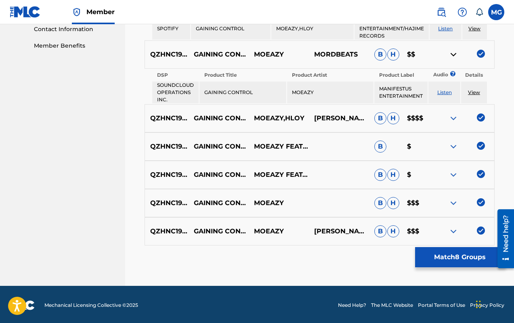
click at [435, 145] on img at bounding box center [481, 146] width 8 height 8
click at [435, 172] on img at bounding box center [481, 174] width 8 height 8
click at [435, 205] on img at bounding box center [481, 202] width 8 height 8
click at [435, 230] on img at bounding box center [481, 231] width 8 height 8
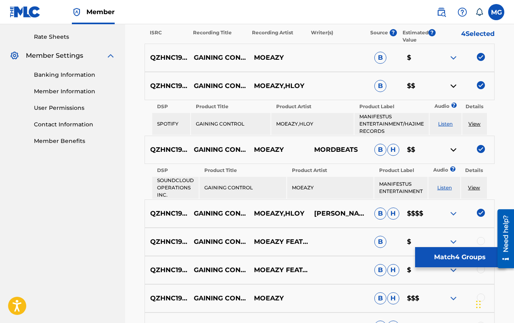
scroll to position [276, 0]
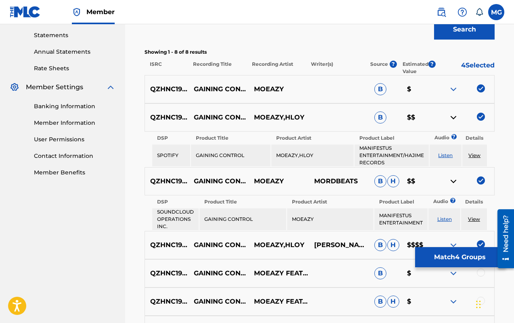
click at [435, 181] on img at bounding box center [481, 181] width 8 height 8
click at [435, 118] on img at bounding box center [481, 117] width 8 height 8
click at [435, 88] on img at bounding box center [481, 88] width 8 height 8
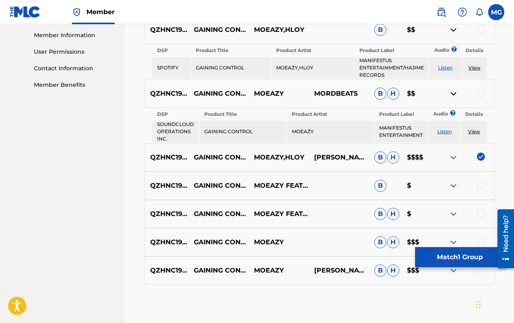
scroll to position [373, 0]
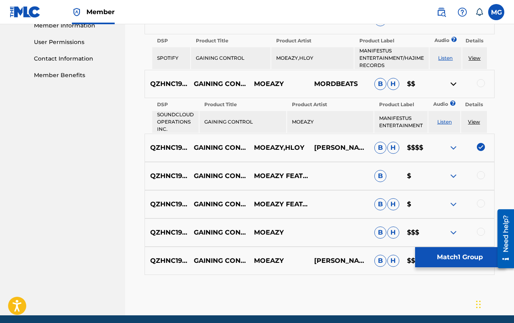
click at [435, 254] on button "Match 1 Group" at bounding box center [459, 257] width 89 height 20
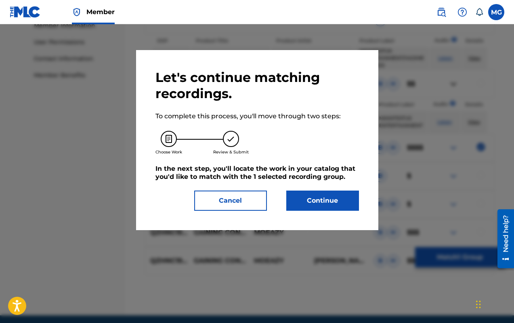
click at [317, 200] on button "Continue" at bounding box center [322, 201] width 73 height 20
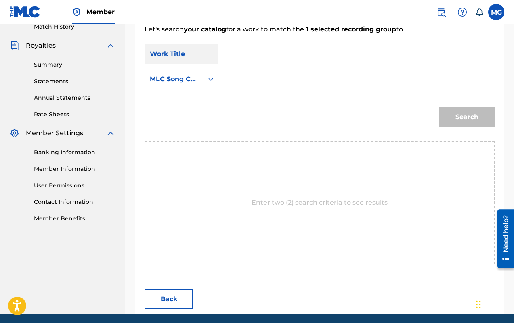
scroll to position [218, 0]
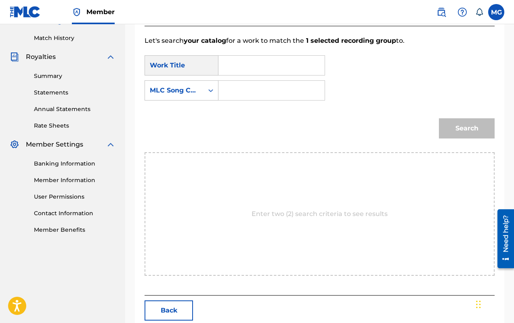
click at [236, 69] on input "Search Form" at bounding box center [271, 65] width 93 height 19
click at [208, 93] on icon "Search Form" at bounding box center [211, 90] width 8 height 8
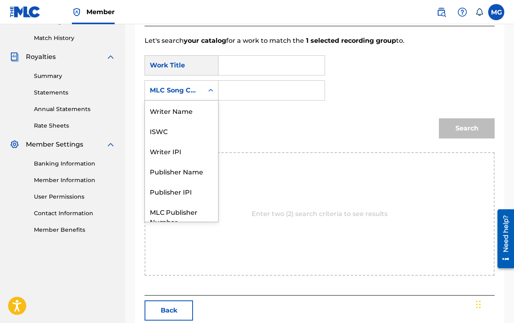
scroll to position [30, 0]
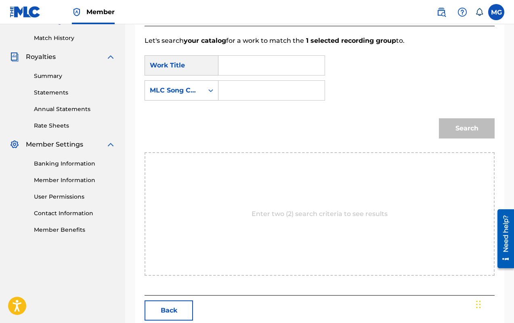
click at [227, 68] on input "Search Form" at bounding box center [271, 65] width 93 height 19
click at [261, 66] on input "Search Form" at bounding box center [271, 65] width 93 height 19
type input "gaining control"
click at [435, 131] on div "Search" at bounding box center [465, 126] width 60 height 32
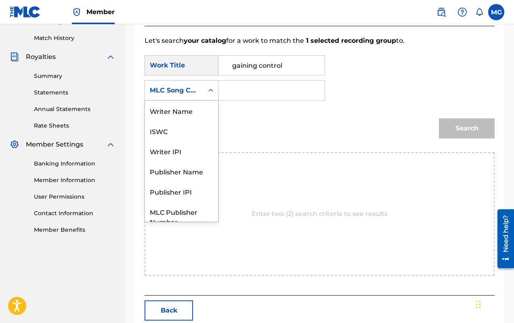
click at [210, 95] on div "Search Form" at bounding box center [211, 90] width 15 height 15
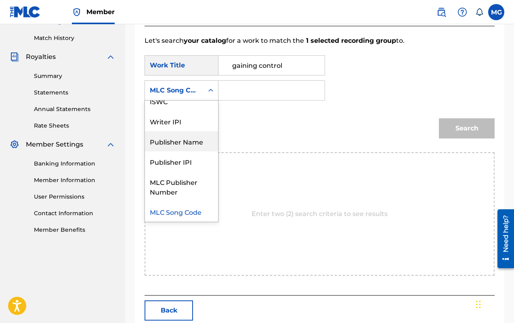
scroll to position [0, 0]
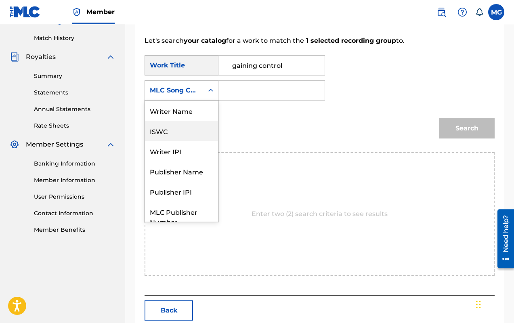
click at [187, 135] on div "ISWC" at bounding box center [181, 131] width 73 height 20
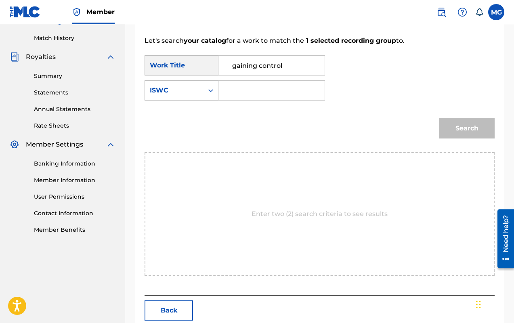
paste input "T9306650884"
type input "T9306650884"
click at [435, 126] on button "Search" at bounding box center [467, 128] width 56 height 20
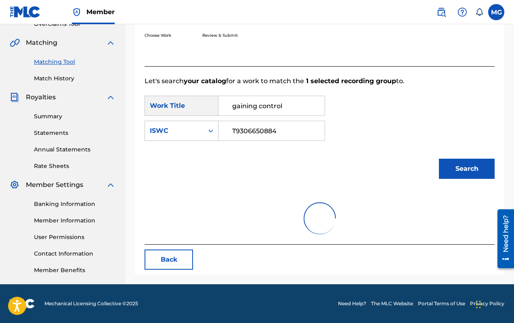
scroll to position [178, 0]
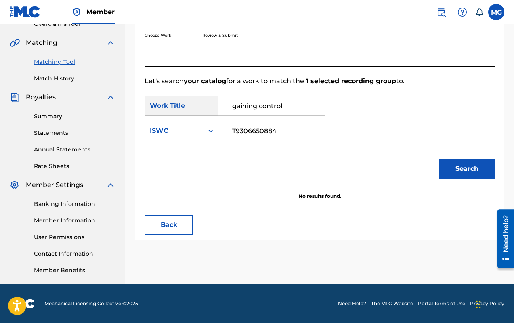
click at [435, 176] on button "Search" at bounding box center [467, 169] width 56 height 20
click at [184, 216] on button "Back" at bounding box center [169, 225] width 48 height 20
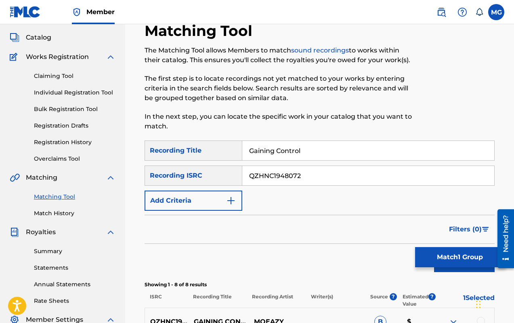
scroll to position [0, 0]
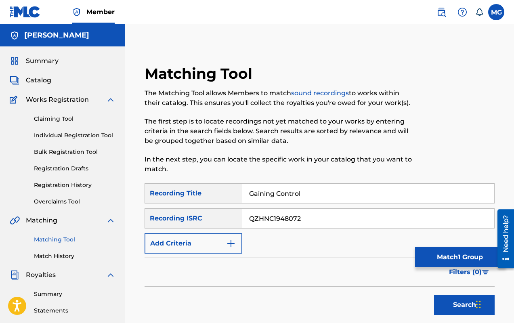
click at [308, 194] on input "Gaining Control" at bounding box center [368, 193] width 252 height 19
click at [308, 193] on input "Gaining Control" at bounding box center [368, 193] width 252 height 19
type input "Freedom"
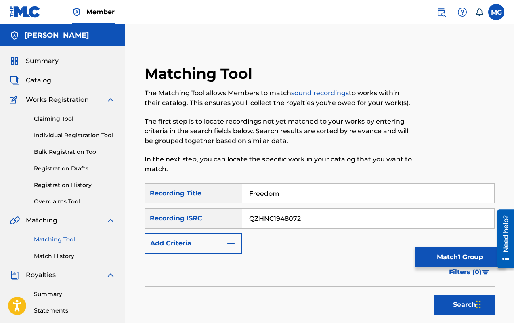
click at [305, 210] on input "QZHNC1948072" at bounding box center [368, 218] width 252 height 19
click at [232, 241] on img "Search Form" at bounding box center [231, 244] width 10 height 10
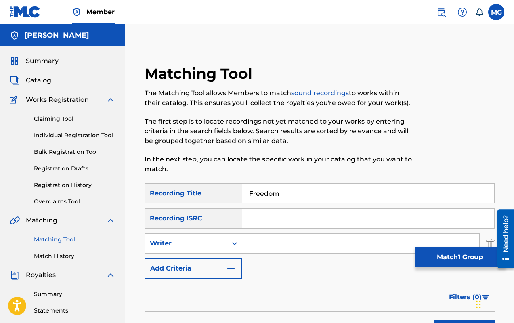
click at [235, 254] on img "Search Form" at bounding box center [231, 269] width 10 height 10
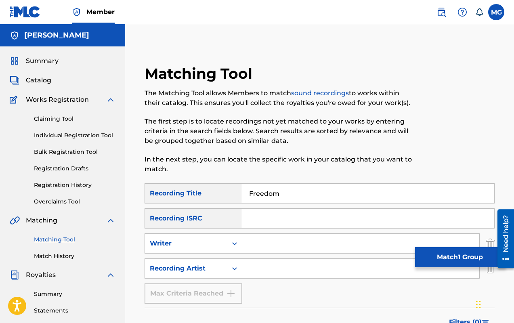
click at [252, 254] on input "Search Form" at bounding box center [360, 268] width 237 height 19
click at [273, 254] on input "[PERSON_NAME]" at bounding box center [360, 268] width 237 height 19
type input "Miyagi & [PERSON_NAME]"
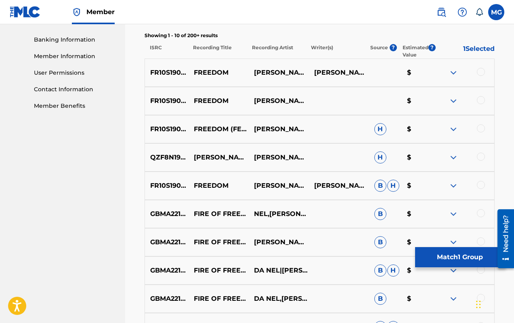
scroll to position [460, 0]
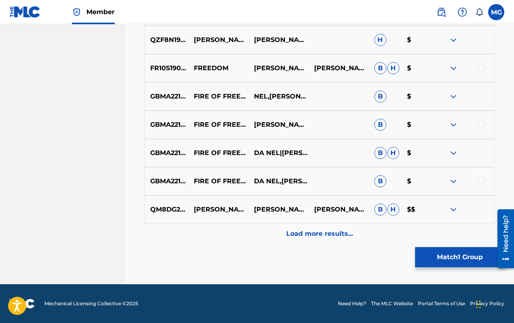
click at [346, 231] on p "Load more results..." at bounding box center [319, 234] width 67 height 10
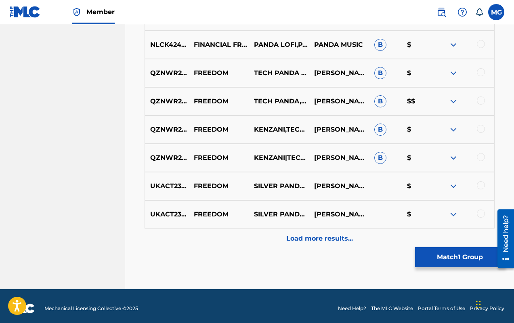
scroll to position [743, 0]
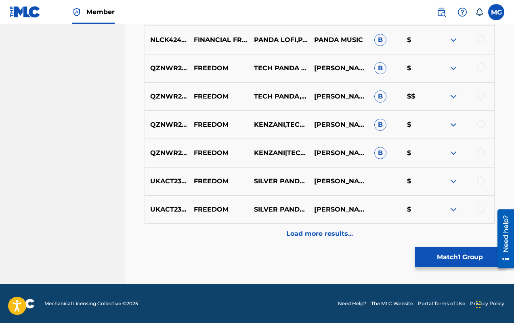
click at [341, 238] on p "Load more results..." at bounding box center [319, 234] width 67 height 10
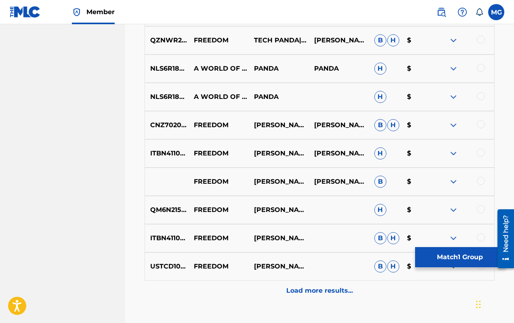
scroll to position [1025, 0]
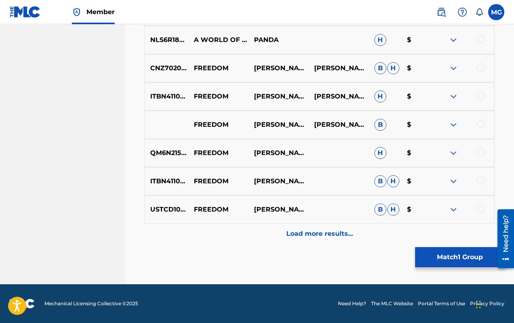
click at [334, 234] on p "Load more results..." at bounding box center [319, 234] width 67 height 10
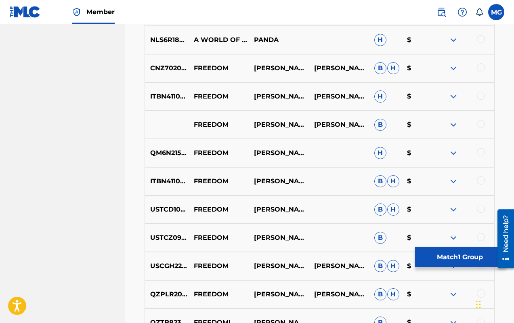
scroll to position [1308, 0]
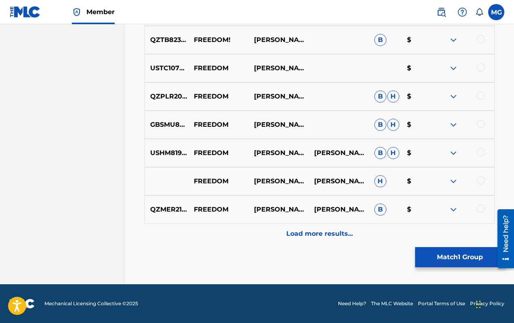
click at [435, 208] on img at bounding box center [454, 210] width 10 height 10
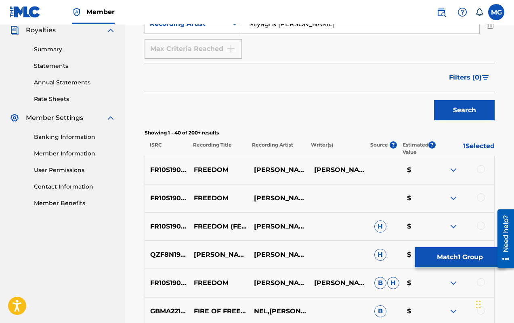
scroll to position [245, 0]
click at [435, 168] on img at bounding box center [454, 170] width 10 height 10
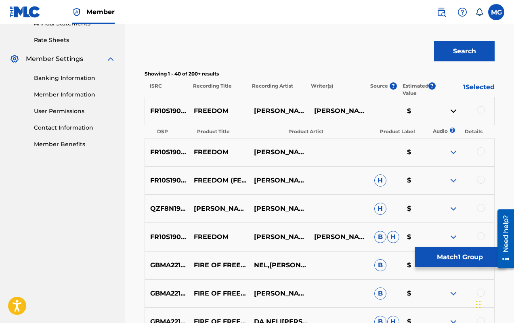
scroll to position [317, 0]
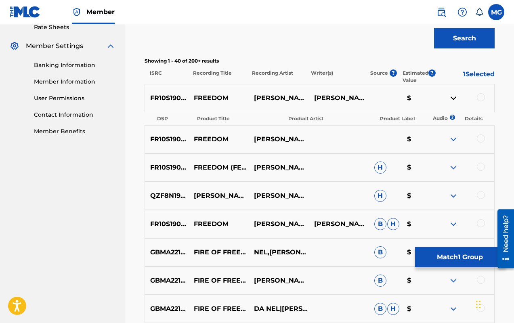
click at [435, 221] on img at bounding box center [454, 224] width 10 height 10
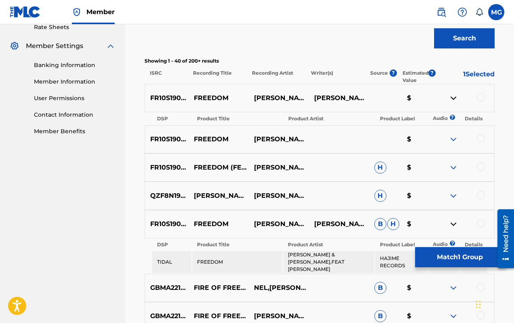
click at [435, 194] on img at bounding box center [454, 196] width 10 height 10
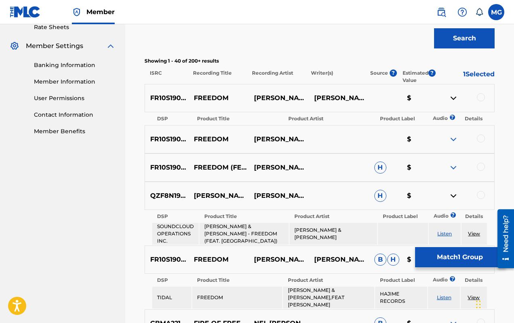
click at [435, 169] on img at bounding box center [454, 168] width 10 height 10
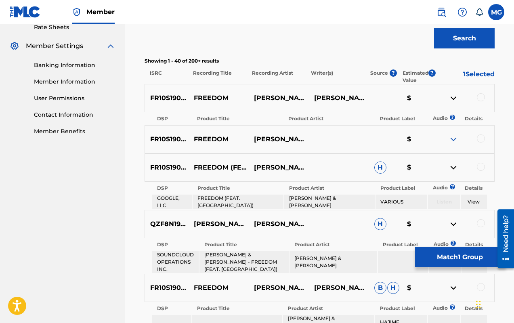
click at [435, 138] on img at bounding box center [454, 140] width 10 height 10
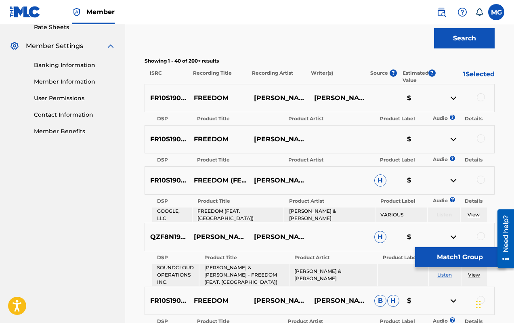
click at [435, 95] on div at bounding box center [481, 97] width 8 height 8
click at [435, 136] on div at bounding box center [481, 139] width 8 height 8
click at [435, 178] on div at bounding box center [481, 180] width 8 height 8
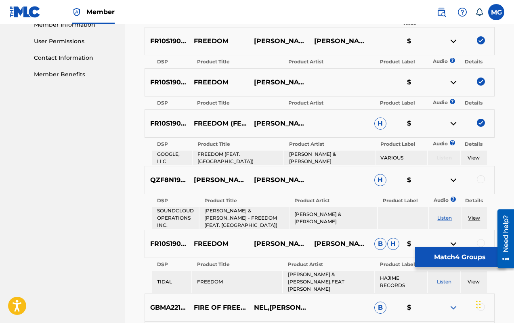
click at [435, 181] on div at bounding box center [481, 179] width 8 height 8
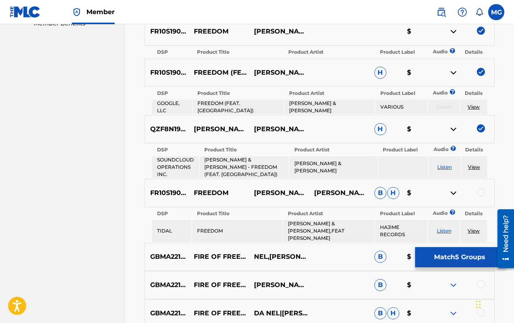
click at [435, 190] on div at bounding box center [481, 192] width 8 height 8
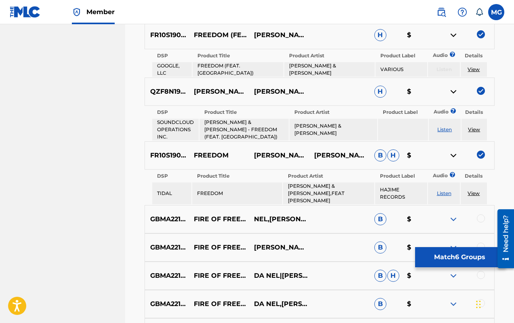
scroll to position [479, 0]
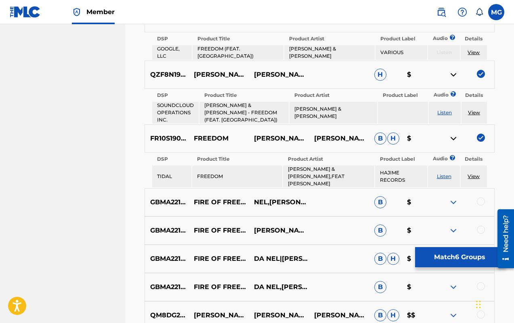
click at [435, 226] on img at bounding box center [454, 231] width 10 height 10
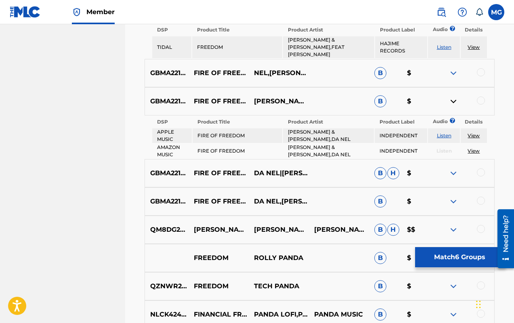
scroll to position [610, 0]
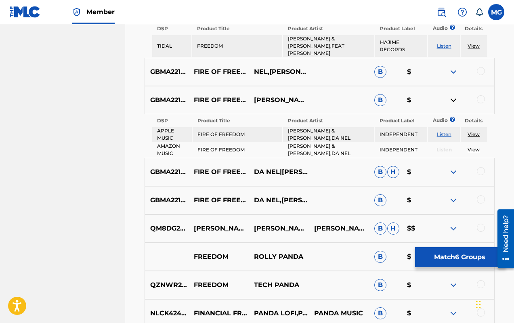
click at [435, 224] on img at bounding box center [454, 229] width 10 height 10
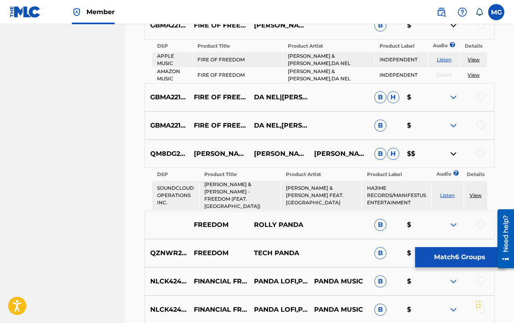
scroll to position [686, 0]
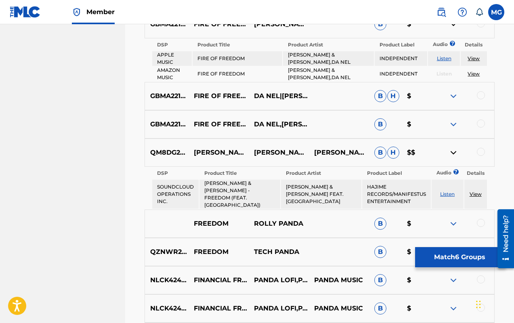
click at [435, 148] on div at bounding box center [481, 152] width 8 height 8
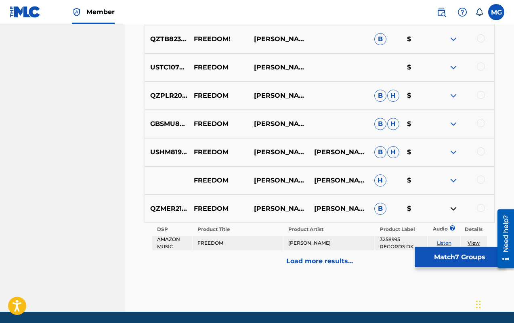
scroll to position [1523, 0]
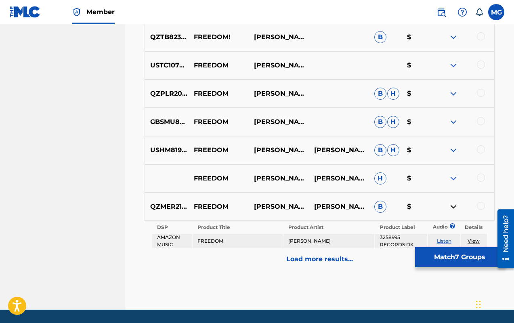
click at [315, 254] on p "Load more results..." at bounding box center [319, 260] width 67 height 10
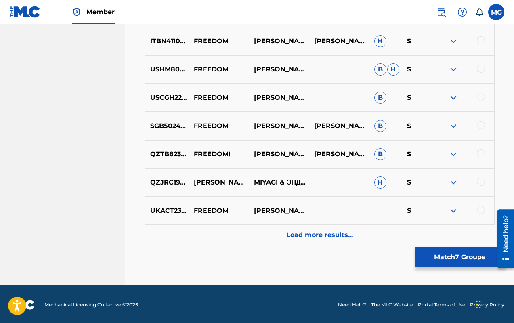
scroll to position [1591, 0]
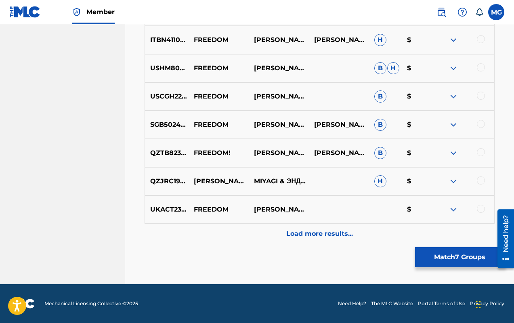
click at [435, 181] on img at bounding box center [454, 182] width 10 height 10
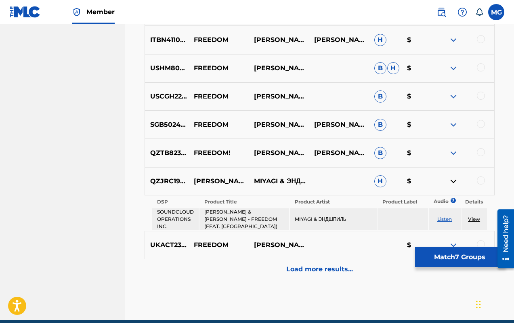
click at [435, 180] on div at bounding box center [481, 181] width 8 height 8
click at [318, 254] on p "Load more results..." at bounding box center [319, 270] width 67 height 10
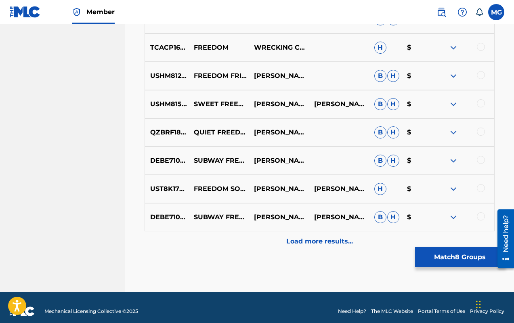
scroll to position [1868, 0]
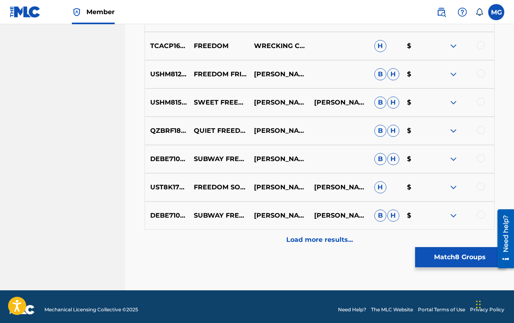
click at [328, 237] on p "Load more results..." at bounding box center [319, 240] width 67 height 10
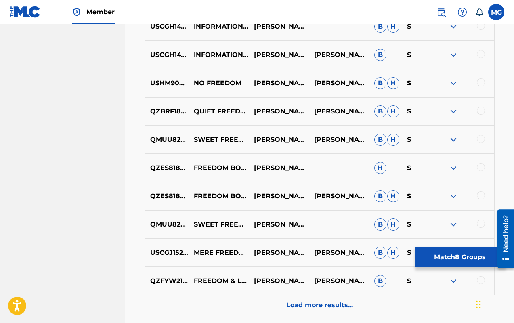
scroll to position [2156, 0]
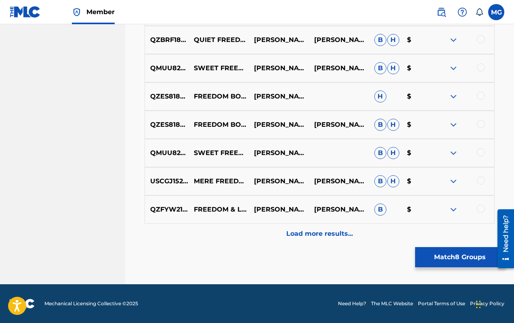
click at [435, 254] on button "Match 8 Groups" at bounding box center [459, 257] width 89 height 20
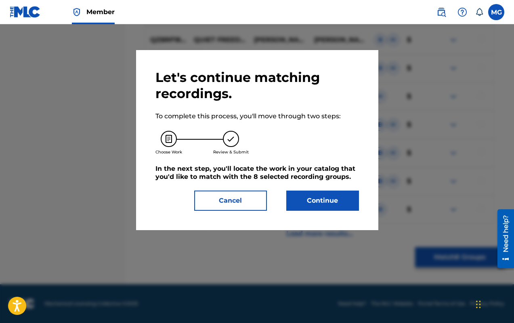
click at [334, 200] on button "Continue" at bounding box center [322, 201] width 73 height 20
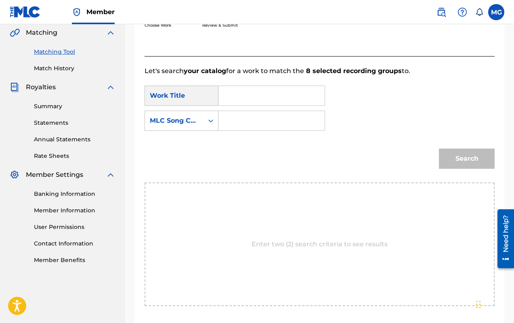
scroll to position [183, 0]
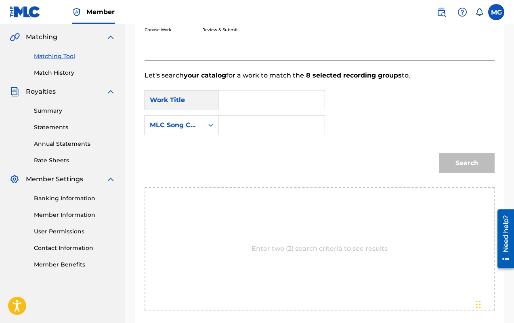
click at [253, 107] on input "Search Form" at bounding box center [271, 99] width 93 height 19
type input "F"
type input "Freedom"
click at [261, 133] on input "Search Form" at bounding box center [271, 125] width 93 height 19
click at [201, 130] on div "MLC Song Code" at bounding box center [174, 125] width 59 height 15
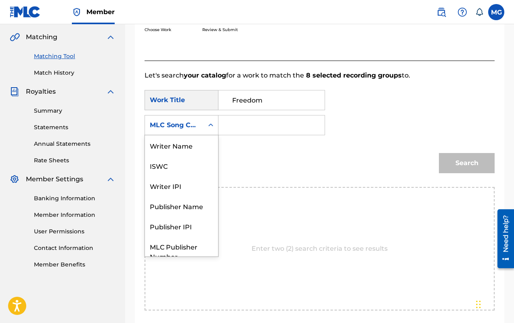
scroll to position [30, 0]
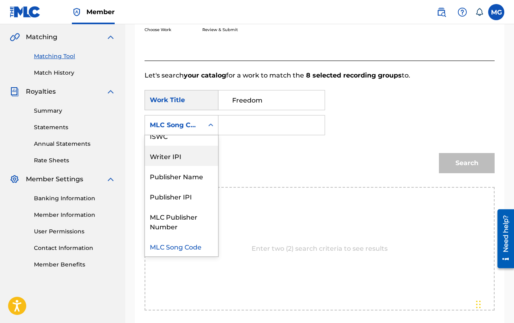
click at [187, 155] on div "Writer IPI" at bounding box center [181, 156] width 73 height 20
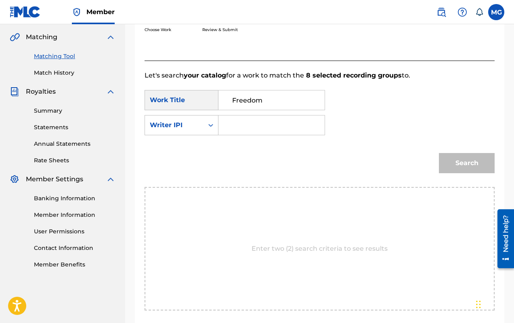
click at [268, 127] on input "Search Form" at bounding box center [271, 125] width 93 height 19
type input "664246044"
click at [435, 157] on button "Search" at bounding box center [467, 163] width 56 height 20
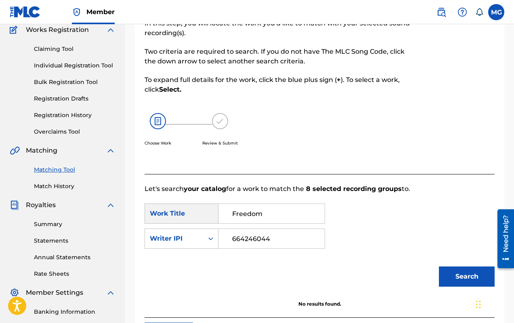
scroll to position [0, 0]
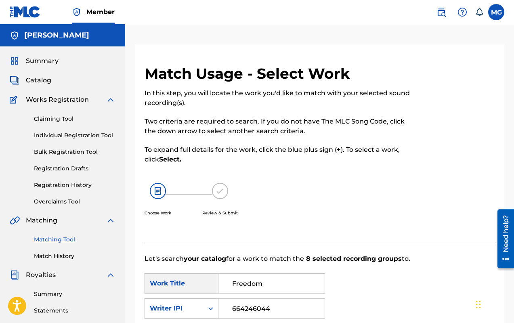
click at [69, 254] on div "Summary Catalog Works Registration Claiming Tool Individual Registration Tool B…" at bounding box center [62, 254] width 125 height 416
click at [69, 254] on link "Match History" at bounding box center [75, 256] width 82 height 8
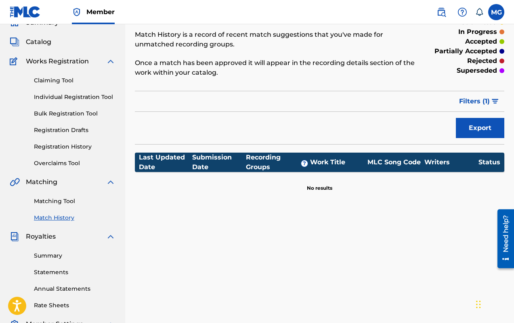
scroll to position [37, 0]
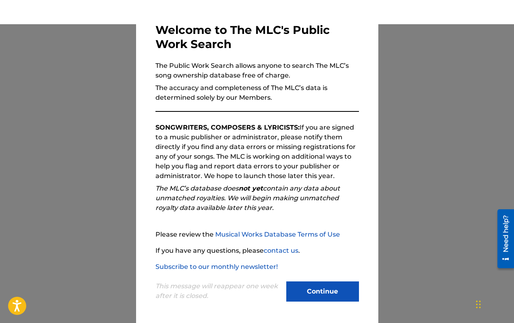
scroll to position [2, 0]
click at [313, 292] on button "Continue" at bounding box center [322, 292] width 73 height 20
